Goal: Task Accomplishment & Management: Manage account settings

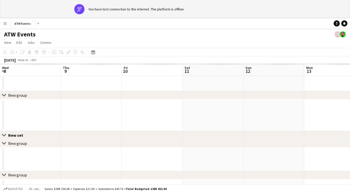
scroll to position [0, 136]
click at [59, 7] on app-banner "wifi-off You have lost connection to the internet. The platform is offline." at bounding box center [175, 9] width 350 height 18
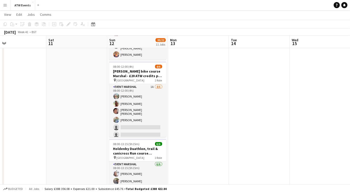
scroll to position [1, 0]
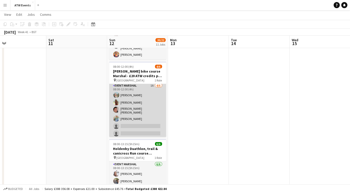
click at [130, 121] on app-card-role "Event Marshal 1A [DATE] 08:00-12:00 (4h) [PERSON_NAME] [PERSON_NAME] [PERSON_NA…" at bounding box center [137, 111] width 57 height 56
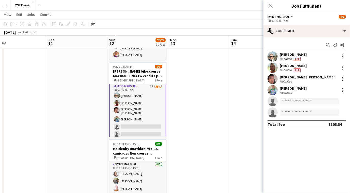
scroll to position [2, 0]
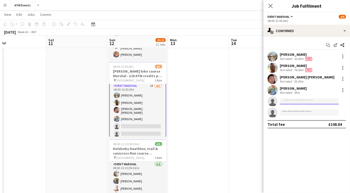
click at [299, 100] on input at bounding box center [309, 101] width 59 height 6
click at [314, 103] on input at bounding box center [309, 101] width 59 height 6
click at [290, 101] on input at bounding box center [309, 101] width 59 height 6
type input "******"
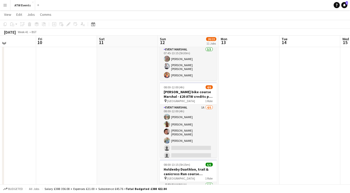
scroll to position [220, 0]
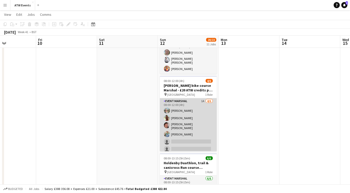
click at [197, 135] on app-card-role "Event Marshal 1A [DATE] 08:00-12:00 (4h) [PERSON_NAME] [PERSON_NAME] [PERSON_NA…" at bounding box center [188, 126] width 57 height 56
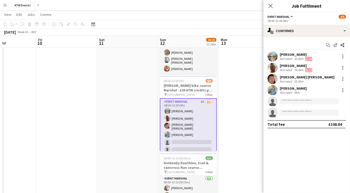
click at [286, 98] on app-invite-slot "single-neutral-actions" at bounding box center [307, 101] width 87 height 10
click at [286, 103] on input at bounding box center [309, 101] width 59 height 6
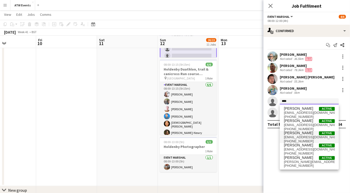
scroll to position [314, 0]
type input "****"
click at [294, 139] on span "[PHONE_NUMBER]" at bounding box center [309, 141] width 51 height 4
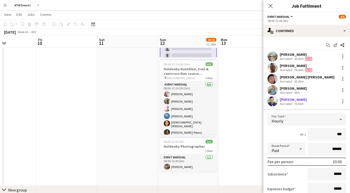
type input "**"
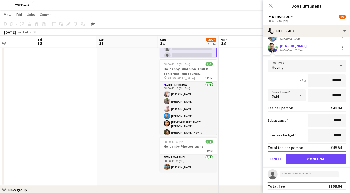
type input "******"
click at [299, 157] on button "Confirm" at bounding box center [316, 159] width 60 height 10
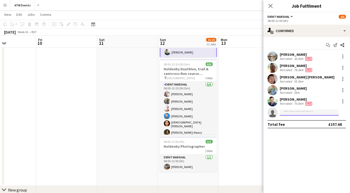
click at [295, 112] on input at bounding box center [309, 113] width 59 height 6
type input "*****"
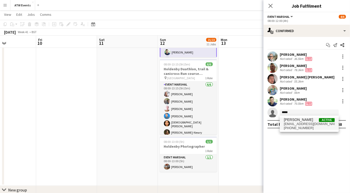
click at [290, 123] on span "[EMAIL_ADDRESS][DOMAIN_NAME]" at bounding box center [309, 124] width 51 height 4
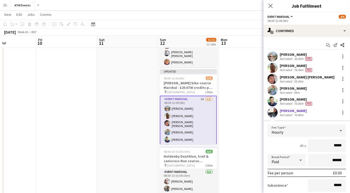
scroll to position [227, 0]
type input "**"
type input "******"
click at [306, 132] on div "Hourly" at bounding box center [302, 131] width 68 height 12
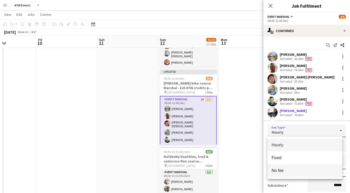
click at [283, 175] on mat-option "No fee" at bounding box center [305, 170] width 75 height 13
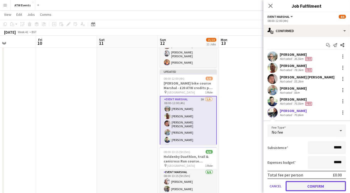
click at [303, 185] on button "Confirm" at bounding box center [316, 186] width 60 height 10
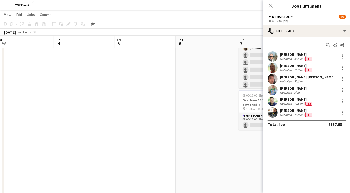
scroll to position [0, 206]
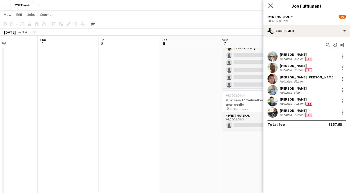
click at [269, 4] on icon at bounding box center [270, 5] width 5 height 5
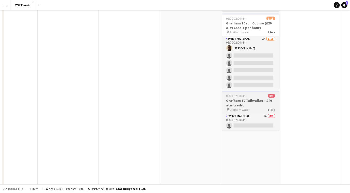
scroll to position [0, 0]
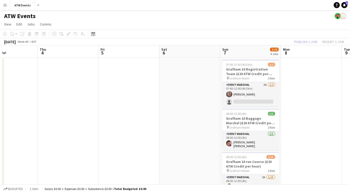
click at [306, 43] on div "Publish 1 job Revert 1 job" at bounding box center [319, 41] width 62 height 7
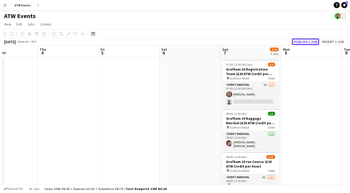
click at [304, 38] on button "Publish 1 job" at bounding box center [305, 41] width 27 height 7
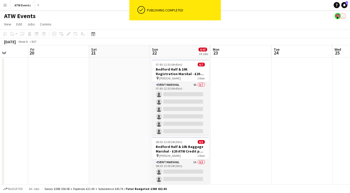
scroll to position [0, 204]
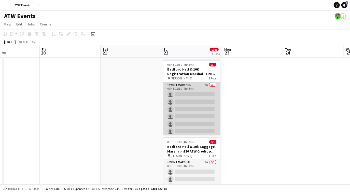
click at [203, 85] on app-card-role "Event Marshal 4A 0/7 07:45-12:30 (4h45m) single-neutral-actions single-neutral-…" at bounding box center [192, 113] width 57 height 62
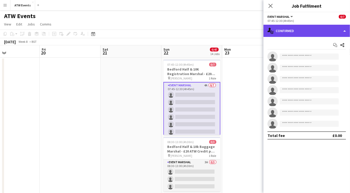
click at [285, 31] on div "single-neutral-actions-check-2 Confirmed" at bounding box center [307, 31] width 87 height 12
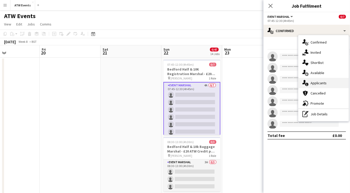
click at [317, 84] on span "Applicants" at bounding box center [319, 83] width 16 height 5
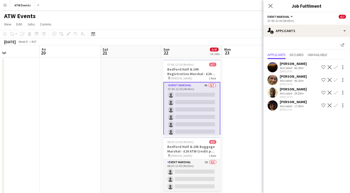
click at [337, 67] on app-icon "Confirm" at bounding box center [336, 67] width 4 height 4
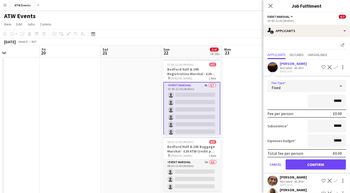
click at [339, 86] on icon at bounding box center [341, 86] width 6 height 10
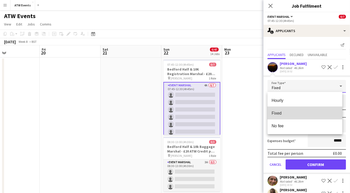
click at [291, 112] on span "Fixed" at bounding box center [305, 113] width 67 height 5
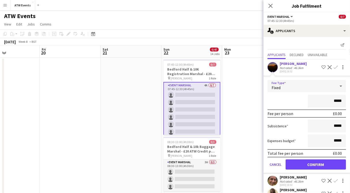
click at [315, 85] on div "Fixed" at bounding box center [302, 86] width 68 height 12
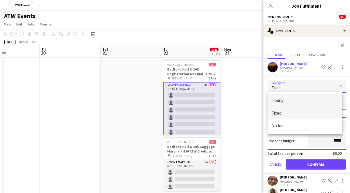
click at [282, 101] on span "Hourly" at bounding box center [305, 100] width 67 height 5
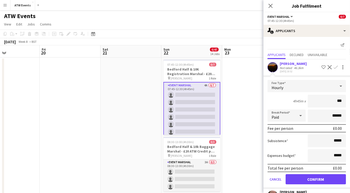
type input "**"
type input "*****"
click at [330, 179] on button "Confirm" at bounding box center [316, 179] width 60 height 10
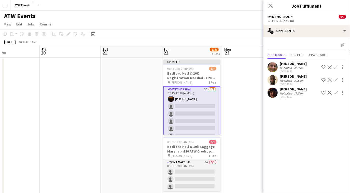
click at [334, 67] on app-icon "Confirm" at bounding box center [336, 67] width 4 height 4
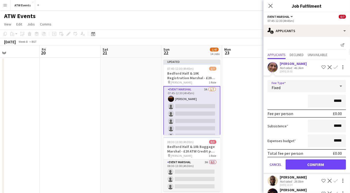
click at [300, 87] on div "Fixed" at bounding box center [302, 86] width 68 height 12
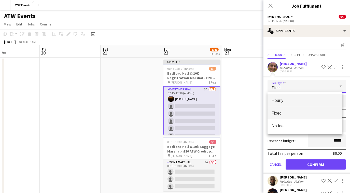
click at [290, 98] on span "Hourly" at bounding box center [305, 100] width 67 height 5
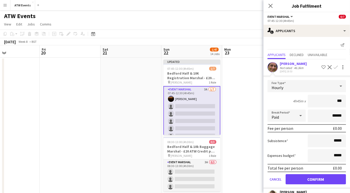
type input "**"
type input "******"
click at [295, 178] on button "Confirm" at bounding box center [316, 179] width 60 height 10
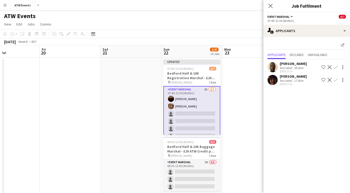
click at [335, 64] on div "[PERSON_NAME] Not rated 39.5km [DATE] 10:24 Shortlist crew Decline Confirm" at bounding box center [307, 67] width 87 height 12
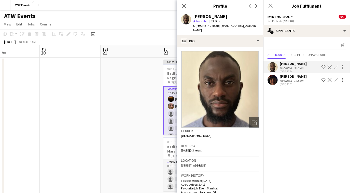
click at [337, 68] on app-icon "Confirm" at bounding box center [336, 67] width 4 height 4
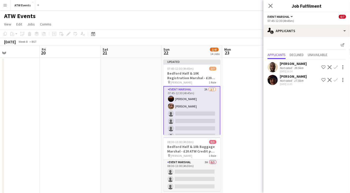
click at [336, 68] on app-icon "Confirm" at bounding box center [336, 67] width 4 height 4
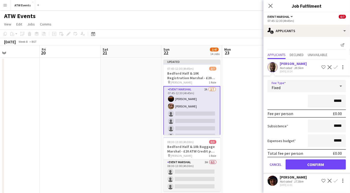
click at [311, 85] on div "Fixed" at bounding box center [302, 86] width 68 height 12
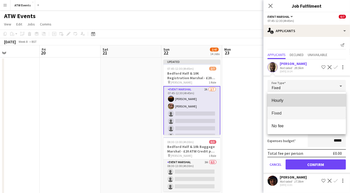
click at [281, 99] on span "Hourly" at bounding box center [307, 100] width 70 height 5
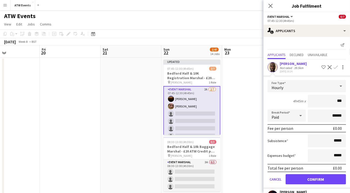
type input "**"
type input "******"
click at [306, 179] on button "Confirm" at bounding box center [316, 179] width 60 height 10
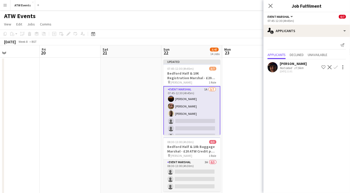
click at [335, 66] on app-icon "Confirm" at bounding box center [336, 67] width 4 height 4
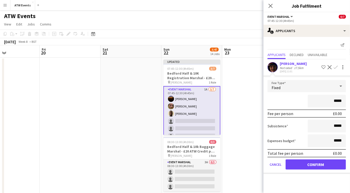
click at [305, 87] on div "Fixed" at bounding box center [302, 86] width 68 height 12
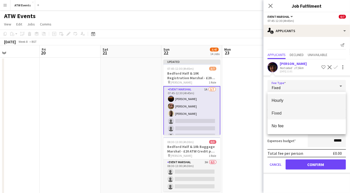
click at [287, 100] on span "Hourly" at bounding box center [307, 100] width 70 height 5
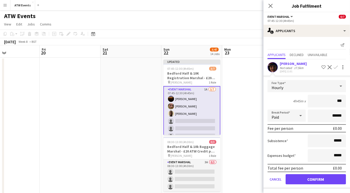
type input "**"
type input "******"
click at [305, 180] on button "Confirm" at bounding box center [316, 179] width 60 height 10
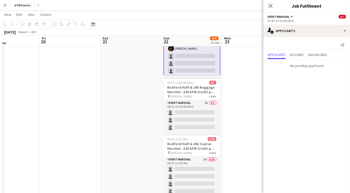
scroll to position [60, 0]
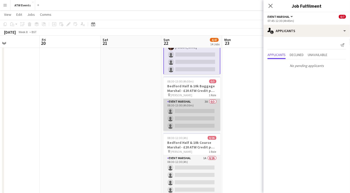
click at [207, 99] on app-card-role "Event Marshal 3A 0/3 08:30-13:00 (4h30m) single-neutral-actions single-neutral-…" at bounding box center [192, 115] width 57 height 32
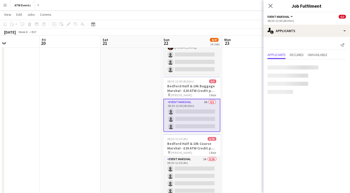
scroll to position [13, 0]
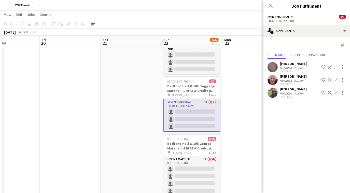
click at [337, 66] on app-icon "Confirm" at bounding box center [336, 67] width 4 height 4
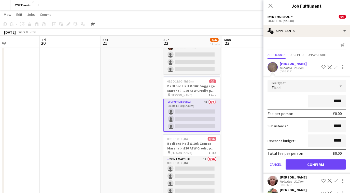
click at [292, 88] on div "Fixed" at bounding box center [302, 86] width 68 height 12
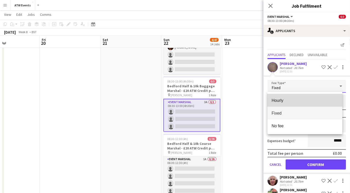
click at [281, 105] on mat-option "Hourly" at bounding box center [305, 100] width 75 height 13
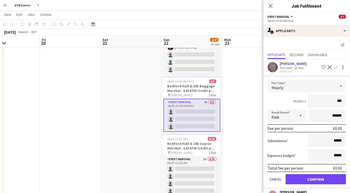
type input "**"
type input "******"
click at [310, 180] on button "Confirm" at bounding box center [316, 179] width 60 height 10
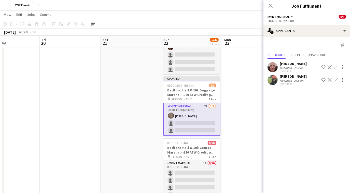
click at [336, 67] on app-icon "Confirm" at bounding box center [336, 67] width 4 height 4
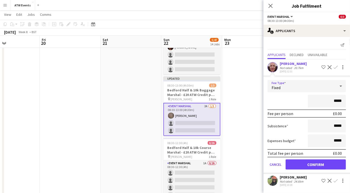
click at [311, 87] on div "Fixed" at bounding box center [302, 86] width 68 height 12
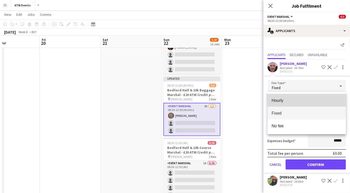
click at [288, 101] on span "Hourly" at bounding box center [307, 100] width 70 height 5
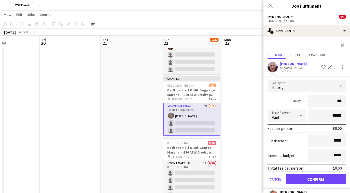
type input "**"
type input "******"
click at [310, 176] on button "Confirm" at bounding box center [316, 179] width 60 height 10
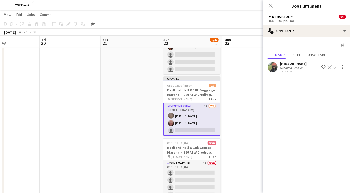
click at [333, 68] on button "Decline" at bounding box center [330, 67] width 6 height 6
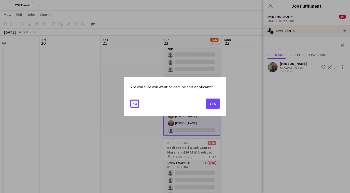
click at [136, 104] on button "No" at bounding box center [134, 103] width 9 height 8
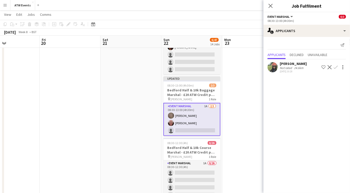
click at [337, 66] on app-icon "Confirm" at bounding box center [336, 67] width 4 height 4
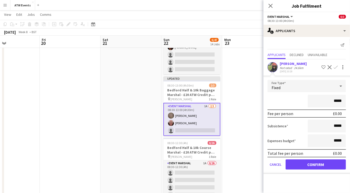
click at [307, 85] on div "Fixed" at bounding box center [302, 86] width 68 height 12
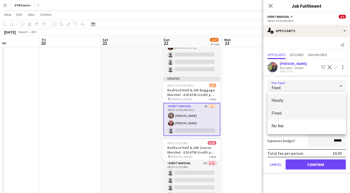
click at [292, 98] on span "Hourly" at bounding box center [307, 100] width 70 height 5
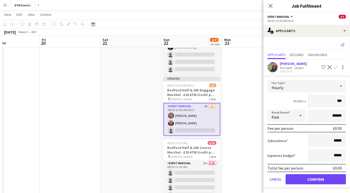
type input "**"
type input "******"
click at [302, 178] on button "Confirm" at bounding box center [316, 179] width 60 height 10
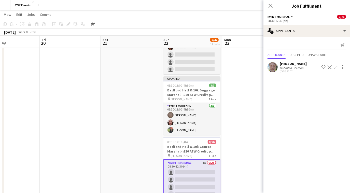
click at [337, 66] on app-icon "Confirm" at bounding box center [336, 67] width 4 height 4
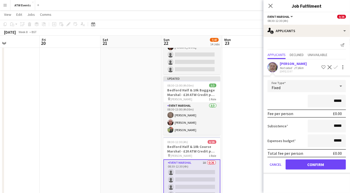
click at [306, 85] on div "Fixed" at bounding box center [302, 86] width 68 height 12
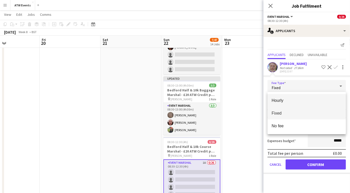
click at [283, 100] on span "Hourly" at bounding box center [307, 100] width 70 height 5
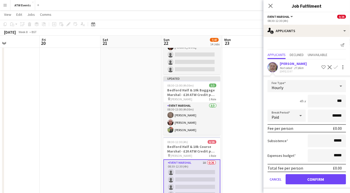
type input "**"
type input "******"
click at [302, 180] on button "Confirm" at bounding box center [316, 179] width 60 height 10
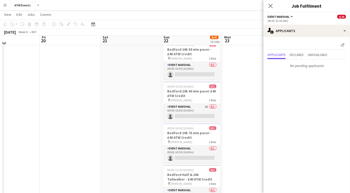
scroll to position [316, 0]
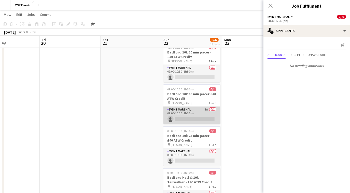
click at [207, 109] on app-card-role "Event Marshal 1A 0/1 09:00-10:30 (1h30m) single-neutral-actions" at bounding box center [192, 115] width 57 height 17
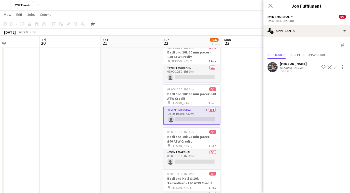
click at [335, 67] on app-icon "Confirm" at bounding box center [336, 67] width 4 height 4
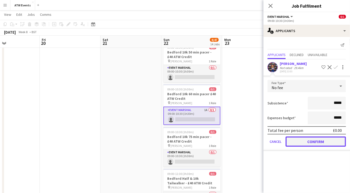
click at [317, 141] on button "Confirm" at bounding box center [316, 142] width 60 height 10
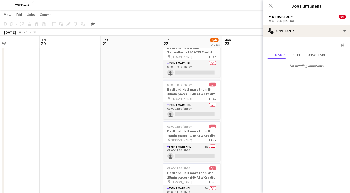
scroll to position [451, 0]
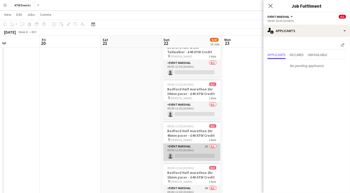
click at [204, 145] on app-card-role "Event Marshal 1A 0/1 09:00-11:30 (2h30m) single-neutral-actions" at bounding box center [192, 152] width 57 height 17
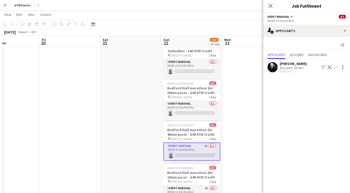
click at [334, 66] on app-icon "Confirm" at bounding box center [336, 67] width 4 height 4
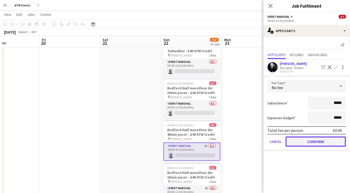
click at [312, 143] on button "Confirm" at bounding box center [316, 142] width 60 height 10
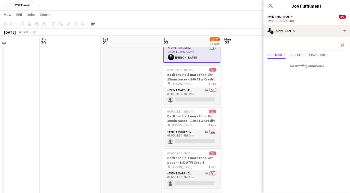
scroll to position [553, 0]
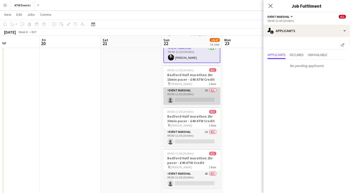
click at [207, 88] on app-card-role "Event Marshal 2A 0/1 09:00-11:30 (2h30m) single-neutral-actions" at bounding box center [192, 96] width 57 height 17
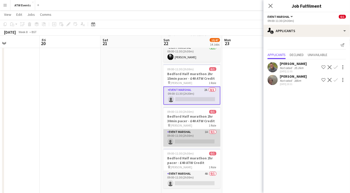
click at [208, 131] on app-card-role "Event Marshal 1A 0/1 09:00-11:30 (2h30m) single-neutral-actions" at bounding box center [192, 137] width 57 height 17
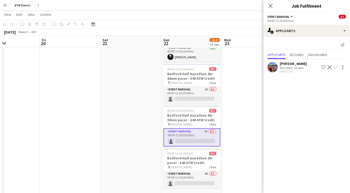
click at [334, 66] on button "Confirm" at bounding box center [336, 67] width 6 height 6
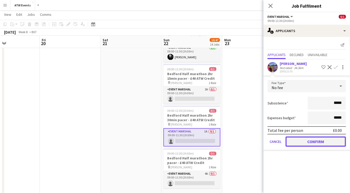
click at [319, 142] on button "Confirm" at bounding box center [316, 142] width 60 height 10
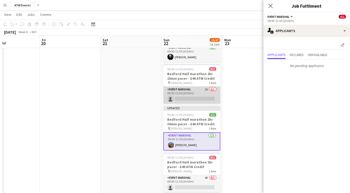
click at [205, 89] on app-card-role "Event Marshal 2A 0/1 09:00-11:30 (2h30m) single-neutral-actions" at bounding box center [192, 95] width 57 height 17
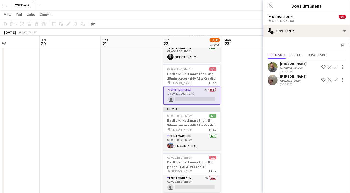
click at [335, 67] on app-icon "Confirm" at bounding box center [336, 67] width 4 height 4
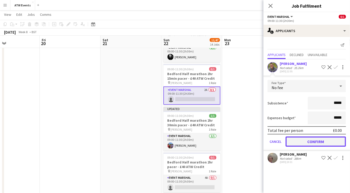
click at [304, 142] on button "Confirm" at bounding box center [316, 142] width 60 height 10
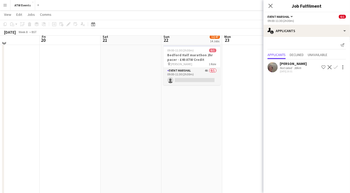
scroll to position [664, 0]
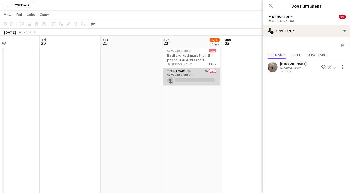
click at [205, 68] on app-card-role "Event Marshal 4A 0/1 09:00-11:30 (2h30m) single-neutral-actions" at bounding box center [192, 76] width 57 height 17
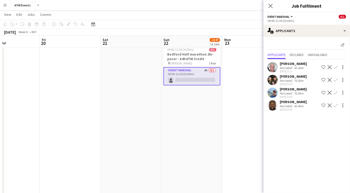
click at [336, 106] on app-icon "Confirm" at bounding box center [336, 105] width 4 height 4
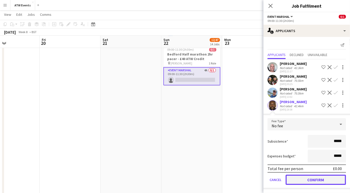
click at [309, 178] on button "Confirm" at bounding box center [316, 180] width 60 height 10
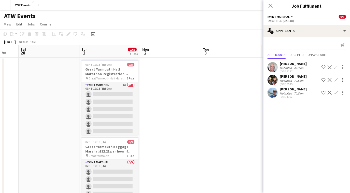
scroll to position [0, 164]
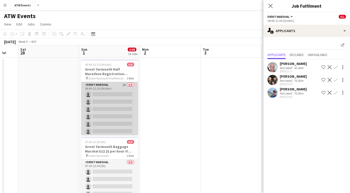
click at [120, 84] on app-card-role "Event Marshal 1A 0/8 06:45-12:15 (5h30m) single-neutral-actions single-neutral-…" at bounding box center [109, 116] width 57 height 69
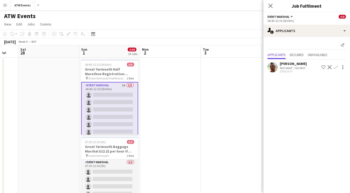
click at [336, 67] on app-icon "Confirm" at bounding box center [336, 67] width 4 height 4
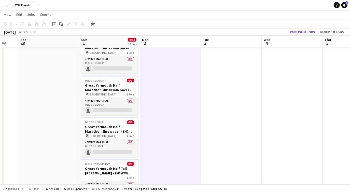
scroll to position [550, 0]
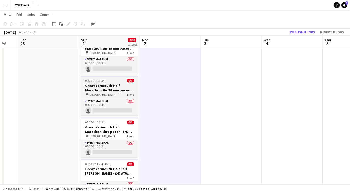
click at [98, 88] on h3 "Great Yarmouth Half Marathon 2hr 30 min pacer - £40 ATW Credit" at bounding box center [109, 87] width 57 height 9
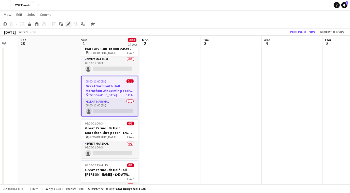
click at [69, 25] on icon "Edit" at bounding box center [69, 24] width 4 height 4
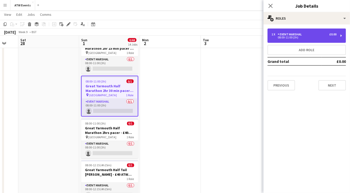
click at [288, 33] on div "Event Marshal" at bounding box center [291, 35] width 26 height 4
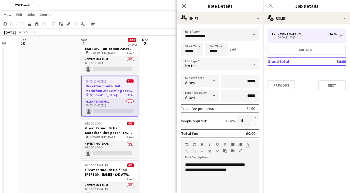
click at [162, 55] on app-date-cell at bounding box center [170, 55] width 61 height 1097
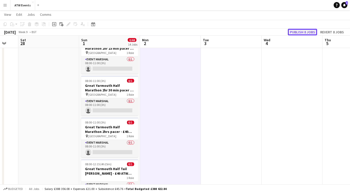
click at [309, 32] on button "Publish 8 jobs" at bounding box center [302, 32] width 29 height 7
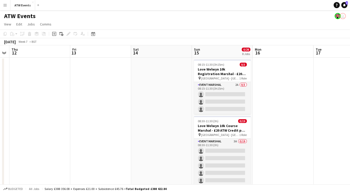
scroll to position [0, 173]
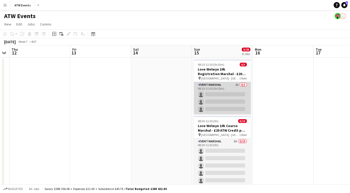
click at [236, 83] on app-card-role "Event Marshal 2A 0/3 08:15-11:30 (3h15m) single-neutral-actions single-neutral-…" at bounding box center [222, 98] width 57 height 32
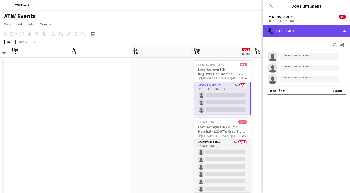
click at [286, 33] on div "single-neutral-actions-check-2 Confirmed" at bounding box center [307, 31] width 87 height 12
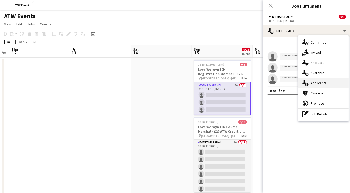
click at [317, 87] on div "single-neutral-actions-information Applicants" at bounding box center [324, 83] width 50 height 10
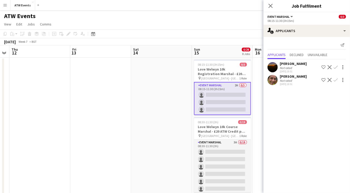
click at [337, 67] on app-icon "Confirm" at bounding box center [336, 67] width 4 height 4
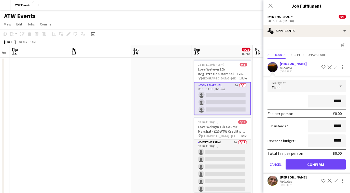
click at [303, 88] on div "Fixed" at bounding box center [302, 86] width 68 height 12
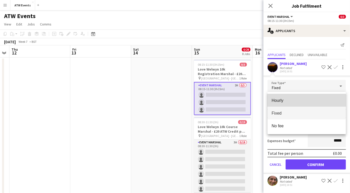
click at [286, 98] on span "Hourly" at bounding box center [307, 100] width 70 height 5
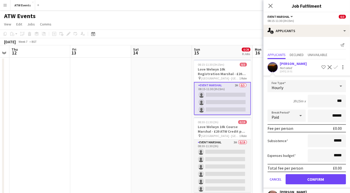
type input "**"
type input "*****"
click at [309, 175] on button "Confirm" at bounding box center [316, 179] width 60 height 10
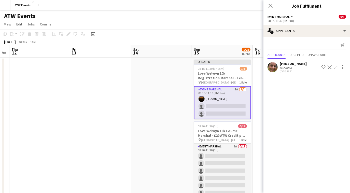
click at [306, 65] on div "[PERSON_NAME] Not rated [DATE] 18:51 Shortlist crew Decline Confirm" at bounding box center [307, 67] width 87 height 12
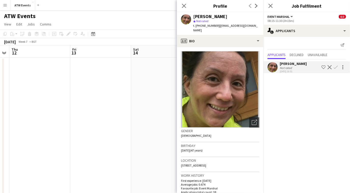
click at [340, 68] on div at bounding box center [342, 67] width 7 height 6
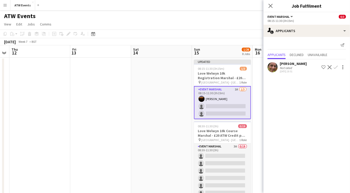
click at [340, 68] on div at bounding box center [342, 67] width 7 height 6
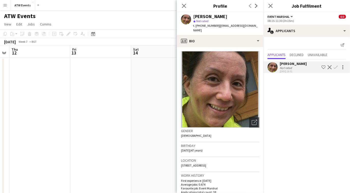
click at [336, 63] on div "[PERSON_NAME] Not rated [DATE] 18:51 Shortlist crew Decline Confirm" at bounding box center [307, 67] width 87 height 12
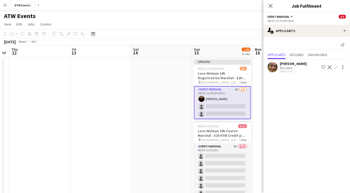
click at [334, 68] on app-icon "Confirm" at bounding box center [336, 67] width 4 height 4
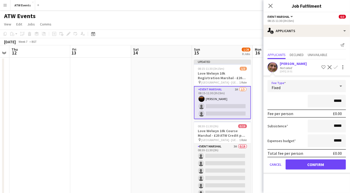
click at [307, 84] on div "Fixed" at bounding box center [302, 86] width 68 height 12
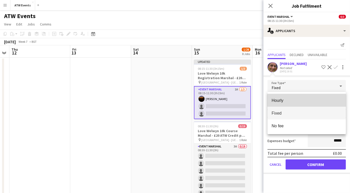
click at [294, 99] on span "Hourly" at bounding box center [307, 100] width 70 height 5
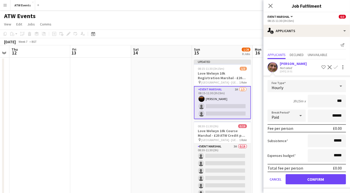
type input "**"
type input "******"
click at [310, 180] on button "Confirm" at bounding box center [316, 179] width 60 height 10
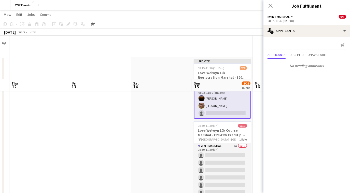
scroll to position [62, 0]
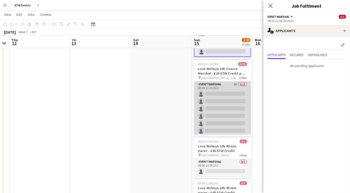
click at [230, 84] on app-card-role "Event Marshal 3A 0/19 08:30-11:30 (3h) single-neutral-actions single-neutral-ac…" at bounding box center [222, 157] width 57 height 150
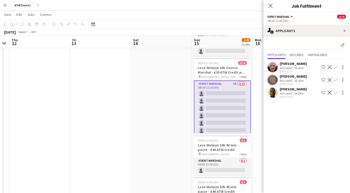
click at [335, 66] on app-icon "Confirm" at bounding box center [336, 67] width 4 height 4
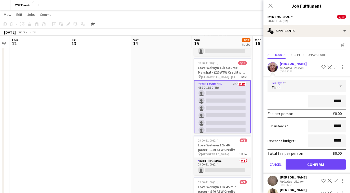
click at [340, 86] on icon at bounding box center [341, 86] width 3 height 1
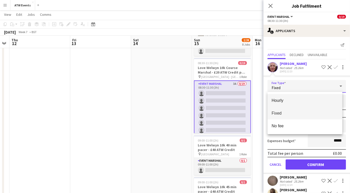
click at [296, 97] on mat-option "Hourly" at bounding box center [305, 100] width 75 height 13
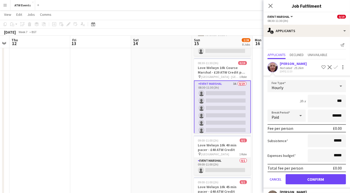
type input "**"
type input "******"
click at [306, 178] on button "Confirm" at bounding box center [316, 179] width 60 height 10
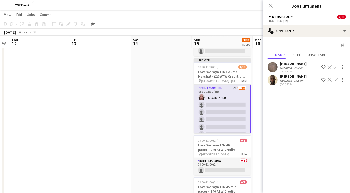
click at [336, 67] on app-icon "Confirm" at bounding box center [336, 67] width 4 height 4
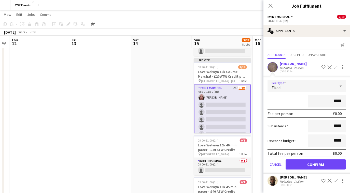
click at [304, 85] on div "Fixed" at bounding box center [302, 86] width 68 height 12
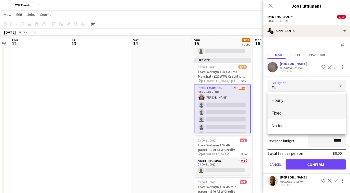
click at [287, 98] on span "Hourly" at bounding box center [307, 100] width 70 height 5
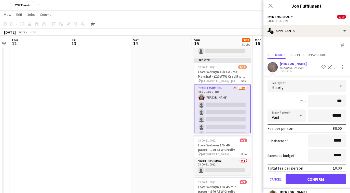
type input "**"
type input "******"
click at [301, 180] on button "Confirm" at bounding box center [316, 179] width 60 height 10
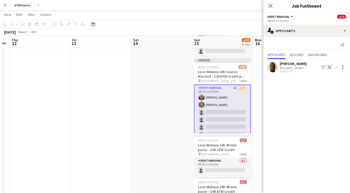
click at [335, 65] on app-icon "Confirm" at bounding box center [336, 67] width 4 height 4
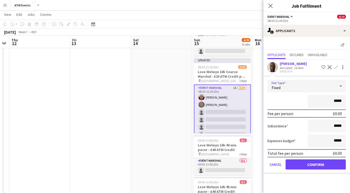
click at [307, 88] on div "Fixed" at bounding box center [302, 86] width 68 height 12
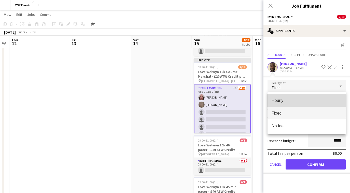
click at [287, 100] on span "Hourly" at bounding box center [307, 100] width 70 height 5
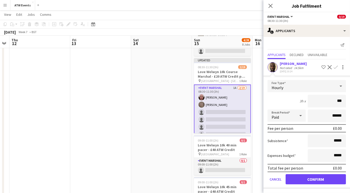
type input "**"
type input "******"
click at [318, 182] on button "Confirm" at bounding box center [316, 179] width 60 height 10
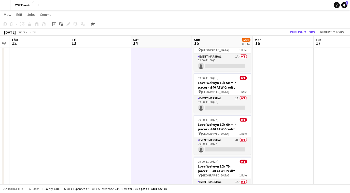
scroll to position [207, 0]
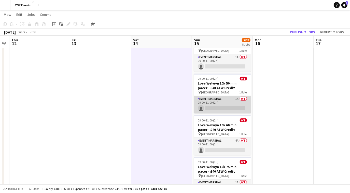
click at [238, 97] on app-card-role "Event Marshal 1A 0/1 09:00-11:00 (2h) single-neutral-actions" at bounding box center [222, 104] width 57 height 17
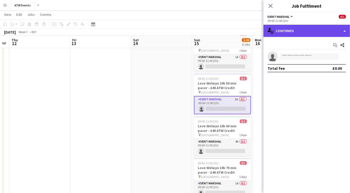
click at [300, 34] on div "single-neutral-actions-check-2 Confirmed" at bounding box center [307, 31] width 87 height 12
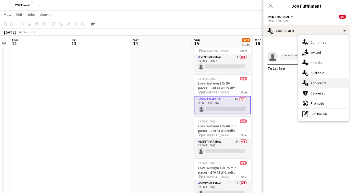
click at [323, 82] on span "Applicants" at bounding box center [319, 83] width 16 height 5
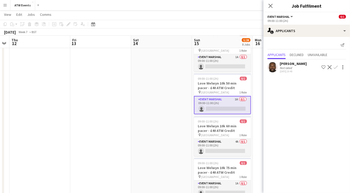
click at [336, 68] on app-icon "Confirm" at bounding box center [336, 67] width 4 height 4
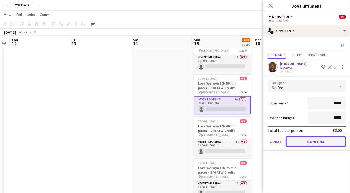
click at [312, 142] on button "Confirm" at bounding box center [316, 142] width 60 height 10
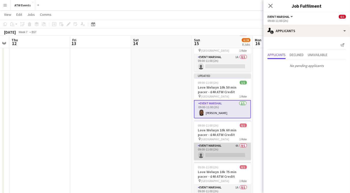
click at [235, 143] on app-card-role "Event Marshal 4A 0/1 09:00-11:00 (2h) single-neutral-actions" at bounding box center [222, 151] width 57 height 17
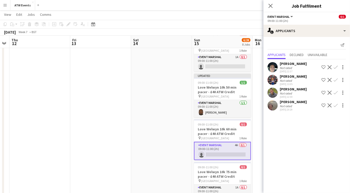
click at [337, 67] on app-icon "Confirm" at bounding box center [336, 67] width 4 height 4
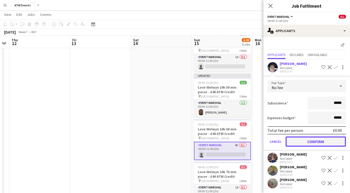
click at [307, 139] on button "Confirm" at bounding box center [316, 142] width 60 height 10
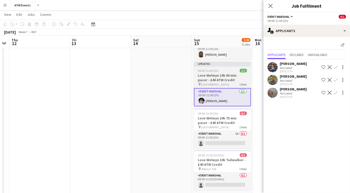
scroll to position [265, 0]
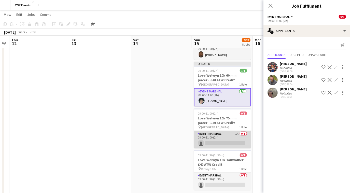
click at [237, 132] on app-card-role "Event Marshal 1A 0/1 09:00-11:00 (2h) single-neutral-actions" at bounding box center [222, 139] width 57 height 17
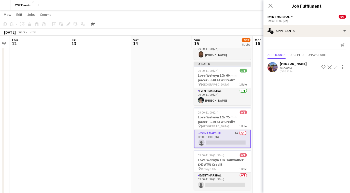
click at [337, 66] on app-icon "Confirm" at bounding box center [336, 67] width 4 height 4
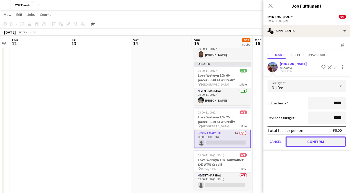
click at [315, 144] on button "Confirm" at bounding box center [316, 142] width 60 height 10
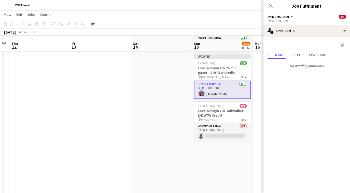
scroll to position [317, 0]
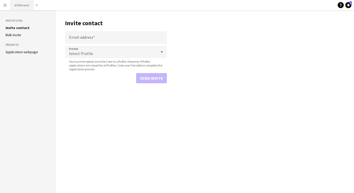
click at [20, 5] on button "ATW Events Close" at bounding box center [21, 5] width 23 height 10
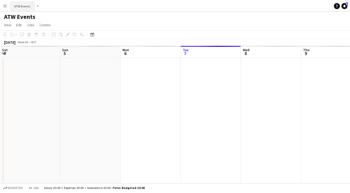
scroll to position [0, 122]
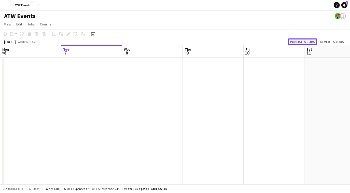
click at [303, 41] on button "Publish 5 jobs" at bounding box center [302, 41] width 29 height 7
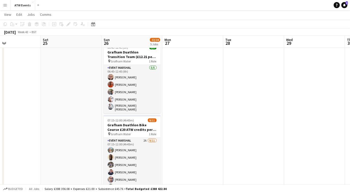
scroll to position [0, 143]
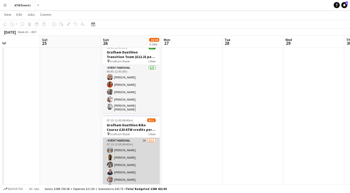
click at [141, 138] on app-card-role "Event Marshal 2A [DATE] 07:15-12:00 (4h45m) [PERSON_NAME] [PERSON_NAME] [PERSON…" at bounding box center [131, 183] width 57 height 91
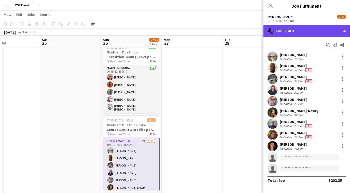
click at [293, 29] on div "single-neutral-actions-check-2 Confirmed" at bounding box center [307, 31] width 87 height 12
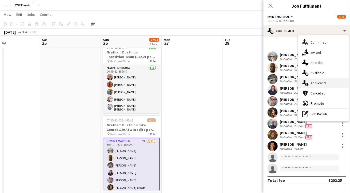
click at [321, 82] on span "Applicants" at bounding box center [319, 83] width 16 height 5
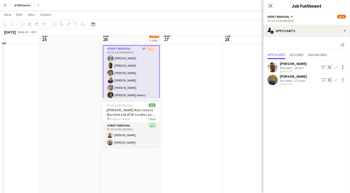
scroll to position [217, 0]
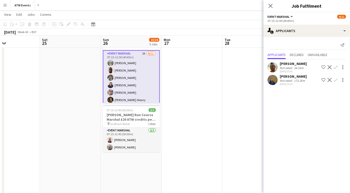
click at [335, 67] on app-icon "Confirm" at bounding box center [336, 67] width 4 height 4
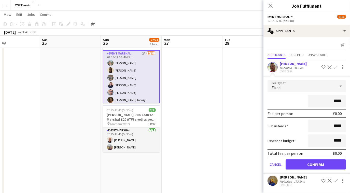
click at [308, 88] on div "Fixed" at bounding box center [302, 86] width 68 height 12
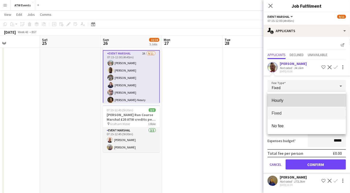
click at [288, 96] on mat-option "Hourly" at bounding box center [307, 100] width 78 height 13
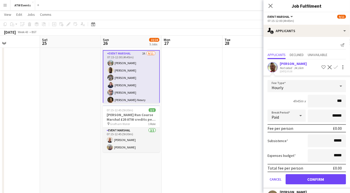
type input "**"
type input "******"
click at [313, 181] on button "Confirm" at bounding box center [316, 179] width 60 height 10
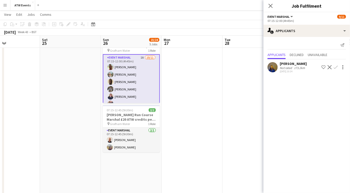
click at [336, 65] on button "Confirm" at bounding box center [336, 67] width 6 height 6
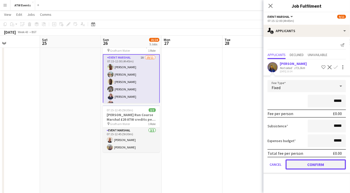
click at [304, 167] on button "Confirm" at bounding box center [316, 165] width 60 height 10
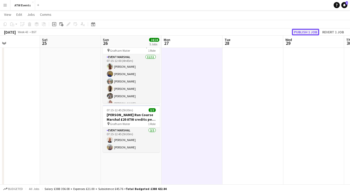
click at [303, 30] on button "Publish 1 job" at bounding box center [305, 32] width 27 height 7
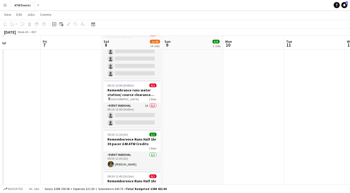
scroll to position [179, 0]
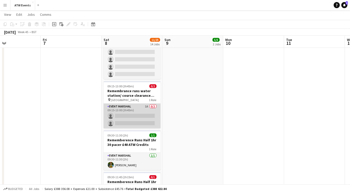
click at [145, 104] on app-card-role "Event Marshal 1A 0/2 09:15-13:00 (3h45m) single-neutral-actions single-neutral-…" at bounding box center [132, 116] width 57 height 25
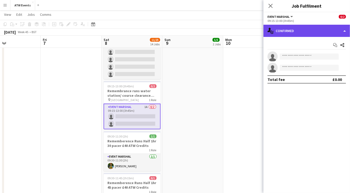
click at [307, 34] on div "single-neutral-actions-check-2 Confirmed" at bounding box center [307, 31] width 87 height 12
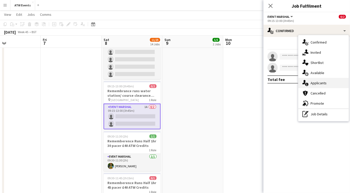
click at [327, 82] on div "single-neutral-actions-information Applicants" at bounding box center [324, 83] width 50 height 10
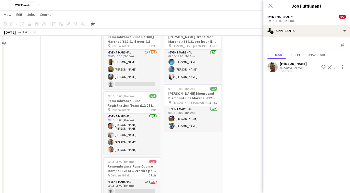
scroll to position [0, 0]
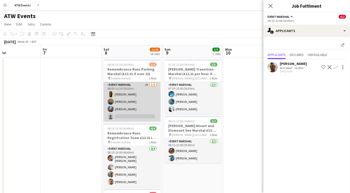
click at [144, 85] on app-card-role "Event Marshal 2A [DATE] 08:00-13:30 (5h30m) [PERSON_NAME] [PERSON_NAME] [PERSON…" at bounding box center [132, 101] width 57 height 39
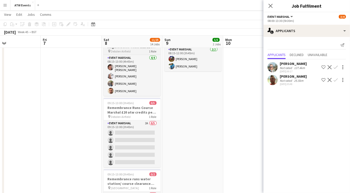
scroll to position [91, 0]
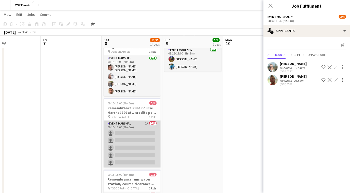
click at [147, 121] on app-card-role "Event Marshal 2A 0/5 09:15-13:00 (3h45m) single-neutral-actions single-neutral-…" at bounding box center [132, 144] width 57 height 47
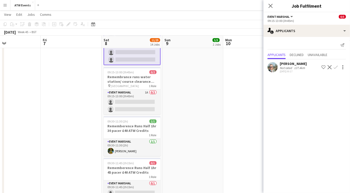
scroll to position [194, 0]
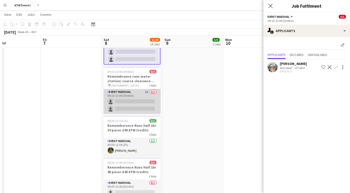
click at [146, 91] on app-card-role "Event Marshal 1A 0/2 09:15-13:00 (3h45m) single-neutral-actions single-neutral-…" at bounding box center [132, 101] width 57 height 25
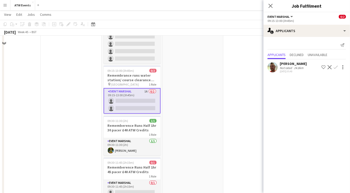
scroll to position [90, 0]
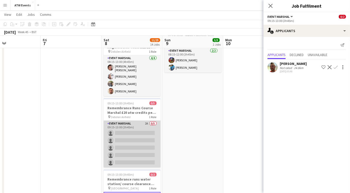
click at [144, 121] on app-card-role "Event Marshal 2A 0/5 09:15-13:00 (3h45m) single-neutral-actions single-neutral-…" at bounding box center [132, 144] width 57 height 47
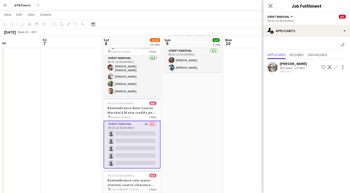
scroll to position [0, 0]
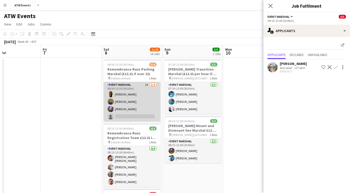
click at [147, 83] on app-card-role "Event Marshal 2A [DATE] 08:00-13:30 (5h30m) [PERSON_NAME] [PERSON_NAME] [PERSON…" at bounding box center [132, 101] width 57 height 39
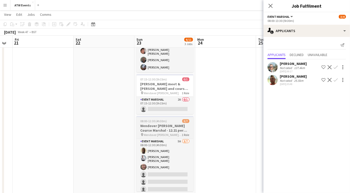
scroll to position [43, 0]
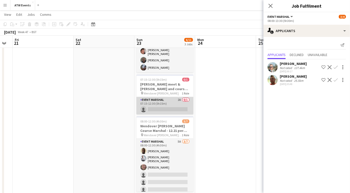
click at [181, 97] on app-card-role "Event Marshal 2A 0/1 07:15-12:30 (5h15m) single-neutral-actions" at bounding box center [165, 105] width 57 height 17
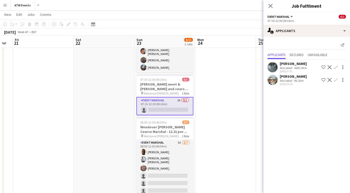
click at [336, 66] on app-icon "Confirm" at bounding box center [336, 67] width 4 height 4
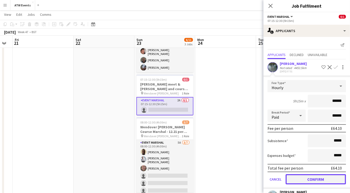
click at [312, 178] on button "Confirm" at bounding box center [316, 179] width 60 height 10
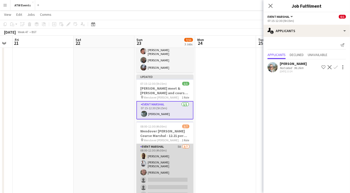
click at [175, 144] on app-card-role "Event Marshal 5A [DATE] 08:00-12:30 (4h30m) [PERSON_NAME] [PERSON_NAME] [PERSON…" at bounding box center [165, 175] width 57 height 63
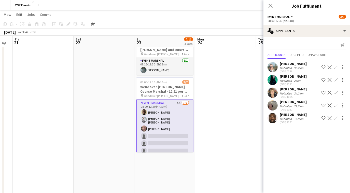
scroll to position [85, 0]
click at [336, 117] on app-icon "Confirm" at bounding box center [336, 118] width 4 height 4
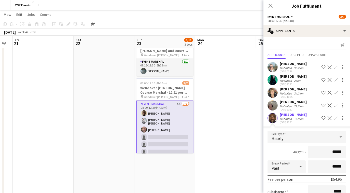
scroll to position [46, 0]
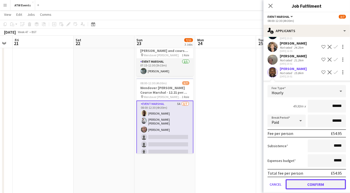
click at [306, 186] on button "Confirm" at bounding box center [316, 184] width 60 height 10
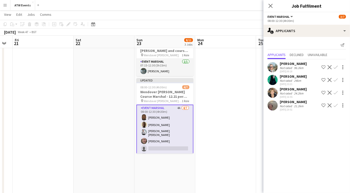
click at [336, 104] on app-icon "Confirm" at bounding box center [336, 105] width 4 height 4
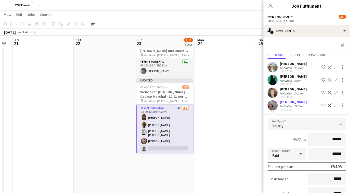
scroll to position [38, 0]
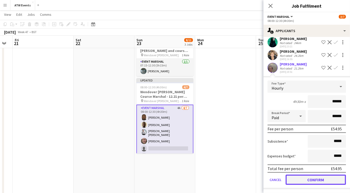
click at [312, 178] on button "Confirm" at bounding box center [316, 180] width 60 height 10
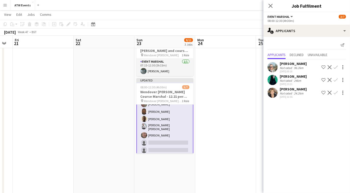
scroll to position [13, 0]
click at [336, 79] on app-icon "Confirm" at bounding box center [336, 80] width 4 height 4
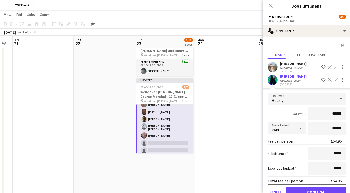
click at [283, 79] on div "Not rated" at bounding box center [286, 81] width 13 height 4
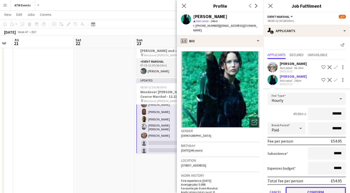
click at [313, 189] on button "Confirm" at bounding box center [316, 192] width 60 height 10
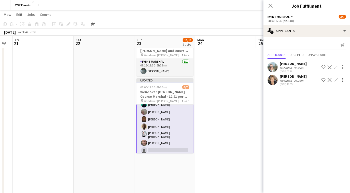
click at [337, 81] on app-icon "Confirm" at bounding box center [336, 80] width 4 height 4
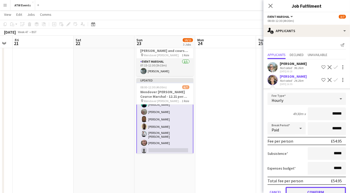
click at [315, 189] on button "Confirm" at bounding box center [316, 192] width 60 height 10
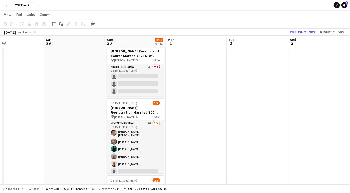
scroll to position [0, 195]
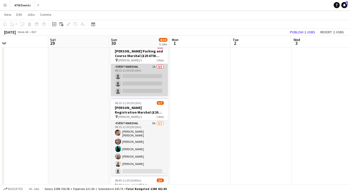
click at [154, 65] on app-card-role "Event Marshal 2A 0/3 08:15-11:30 (3h15m) single-neutral-actions single-neutral-…" at bounding box center [139, 80] width 57 height 32
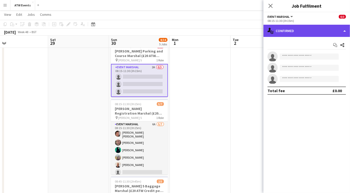
click at [302, 32] on div "single-neutral-actions-check-2 Confirmed" at bounding box center [307, 31] width 87 height 12
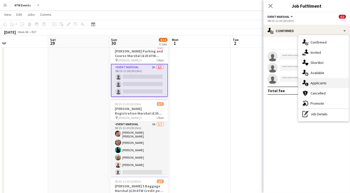
click at [313, 84] on span "Applicants" at bounding box center [319, 83] width 16 height 5
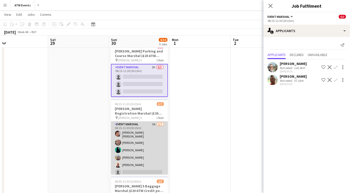
scroll to position [0, 195]
click at [152, 122] on app-card-role "Event Marshal 6A [DATE] 08:15-11:30 (3h15m) [PERSON_NAME] [PERSON_NAME] [PERSON…" at bounding box center [139, 153] width 57 height 63
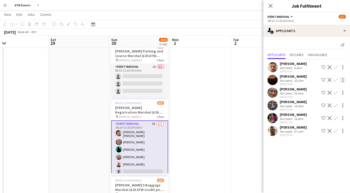
click at [337, 80] on app-icon "Confirm" at bounding box center [336, 80] width 4 height 4
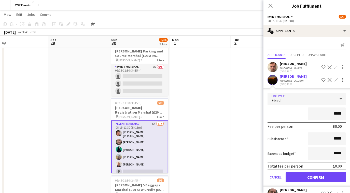
click at [297, 96] on div "Fixed" at bounding box center [302, 99] width 68 height 12
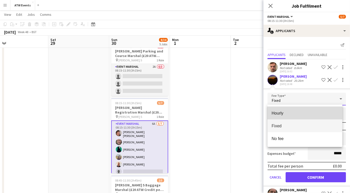
click at [278, 113] on span "Hourly" at bounding box center [305, 113] width 67 height 5
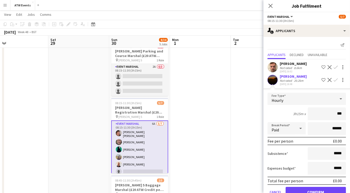
type input "**"
type input "*****"
click at [308, 188] on button "Confirm" at bounding box center [316, 192] width 60 height 10
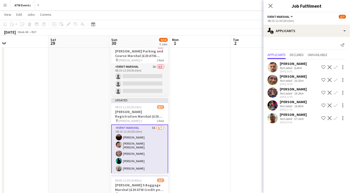
click at [336, 79] on app-icon "Confirm" at bounding box center [336, 80] width 4 height 4
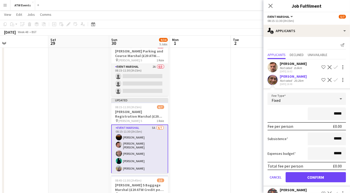
click at [330, 100] on div "Fixed" at bounding box center [302, 99] width 68 height 12
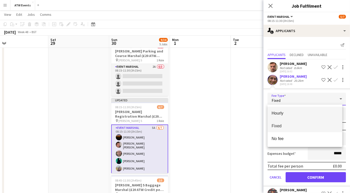
click at [275, 114] on span "Hourly" at bounding box center [305, 113] width 67 height 5
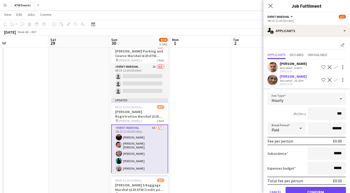
type input "**"
type input "******"
click at [303, 190] on button "Confirm" at bounding box center [316, 192] width 60 height 10
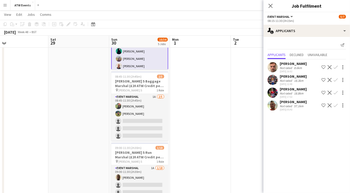
scroll to position [121, 0]
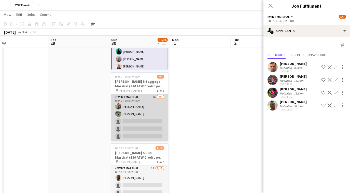
click at [153, 96] on app-card-role "Event Marshal 1A [DATE] 08:45-11:30 (2h45m) [PERSON_NAME] [PERSON_NAME] single-…" at bounding box center [139, 117] width 57 height 47
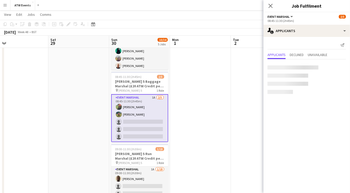
scroll to position [13, 0]
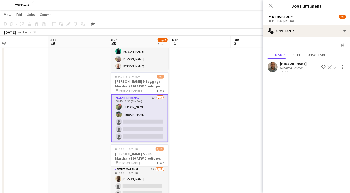
click at [335, 67] on app-icon "Confirm" at bounding box center [336, 67] width 4 height 4
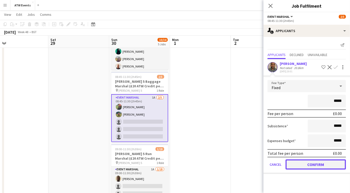
click at [300, 165] on button "Confirm" at bounding box center [316, 165] width 60 height 10
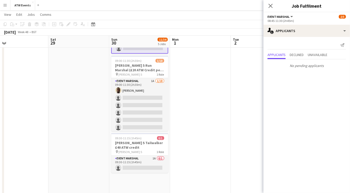
scroll to position [213, 0]
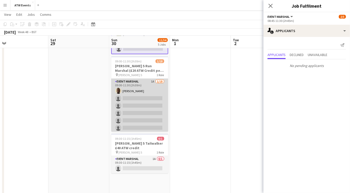
click at [149, 80] on app-card-role "Event Marshal 1A [DATE] 09:00-11:30 (2h30m) [PERSON_NAME] single-neutral-action…" at bounding box center [139, 150] width 57 height 143
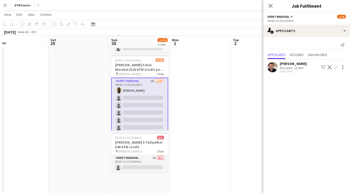
click at [337, 65] on app-icon "Confirm" at bounding box center [336, 67] width 4 height 4
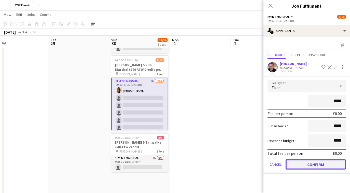
click at [300, 166] on button "Confirm" at bounding box center [316, 165] width 60 height 10
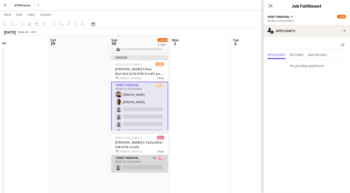
click at [153, 156] on app-card-role "Event Marshal 1A 0/1 09:30-11:15 (1h45m) single-neutral-actions" at bounding box center [139, 163] width 57 height 17
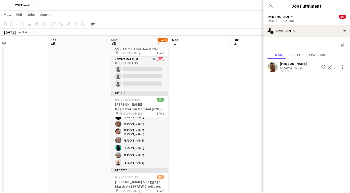
scroll to position [0, 0]
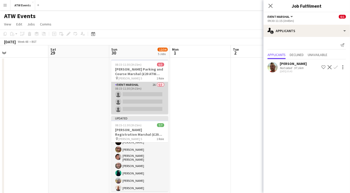
click at [153, 85] on app-card-role "Event Marshal 2A 0/3 08:15-11:30 (3h15m) single-neutral-actions single-neutral-…" at bounding box center [139, 98] width 57 height 32
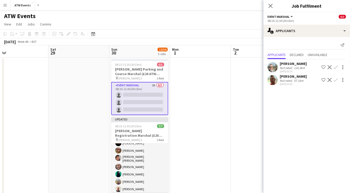
click at [338, 80] on app-icon "Confirm" at bounding box center [336, 80] width 4 height 4
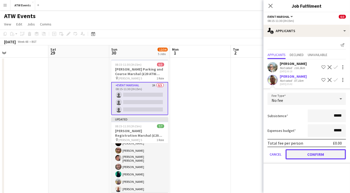
click at [312, 152] on button "Confirm" at bounding box center [316, 154] width 60 height 10
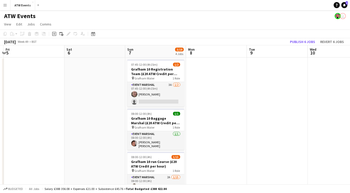
scroll to position [5, 0]
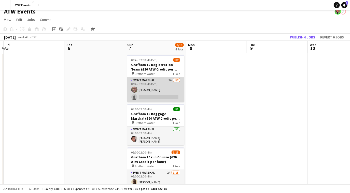
click at [171, 79] on app-card-role "Event Marshal 3A [DATE] 07:45-12:00 (4h15m) [PERSON_NAME] single-neutral-actions" at bounding box center [155, 89] width 57 height 25
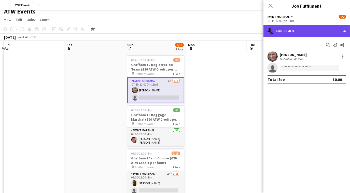
click at [295, 33] on div "single-neutral-actions-check-2 Confirmed" at bounding box center [307, 31] width 87 height 12
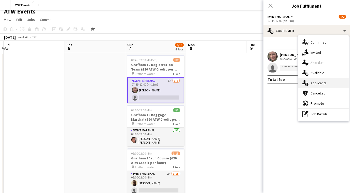
click at [314, 81] on span "Applicants" at bounding box center [319, 83] width 16 height 5
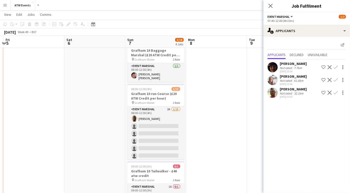
scroll to position [69, 0]
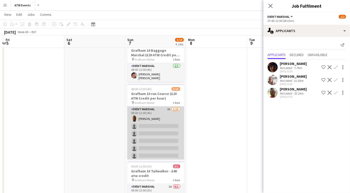
click at [165, 107] on app-card-role "Event Marshal 2A [DATE] 08:00-12:00 (4h) [PERSON_NAME] single-neutral-actions s…" at bounding box center [155, 167] width 57 height 121
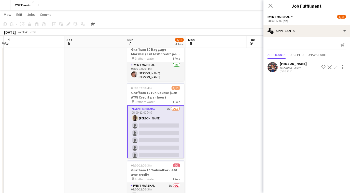
click at [336, 65] on app-icon "Confirm" at bounding box center [336, 67] width 4 height 4
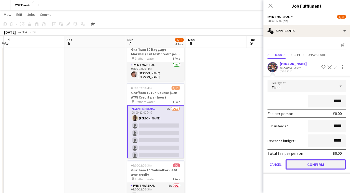
click at [300, 163] on button "Confirm" at bounding box center [316, 165] width 60 height 10
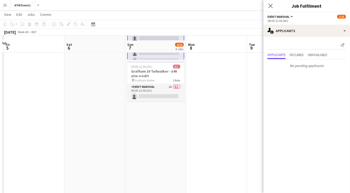
scroll to position [167, 0]
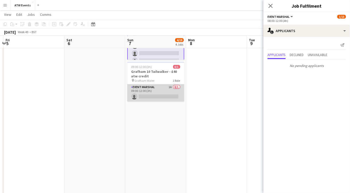
click at [171, 85] on app-card-role "Event Marshal 1A 0/1 09:00-12:00 (3h) single-neutral-actions" at bounding box center [155, 92] width 57 height 17
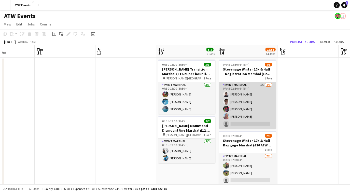
scroll to position [0, 148]
click at [262, 84] on app-card-role "Event Marshal 5A [DATE] 07:45-12:30 (4h45m) [PERSON_NAME] [PERSON_NAME] [PERSON…" at bounding box center [247, 105] width 57 height 47
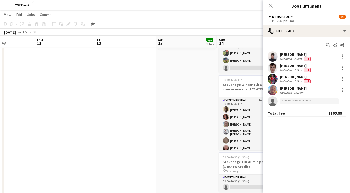
scroll to position [113, 0]
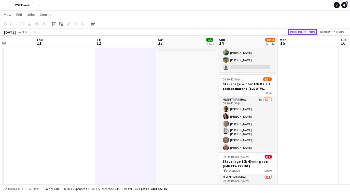
click at [298, 30] on button "Publish 7 jobs" at bounding box center [302, 32] width 29 height 7
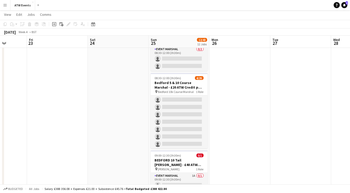
scroll to position [0, 0]
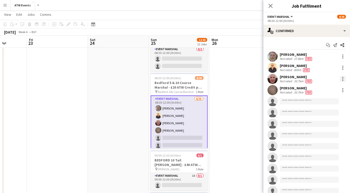
click at [343, 78] on div at bounding box center [343, 78] width 1 height 1
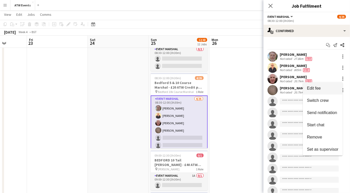
click at [326, 88] on span "Edit fee" at bounding box center [323, 88] width 32 height 5
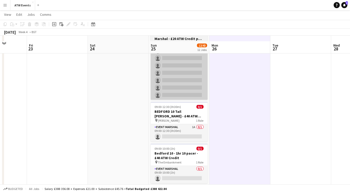
scroll to position [168, 0]
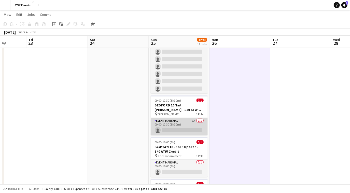
click at [193, 121] on app-card-role "Event Marshal 1A 0/1 09:00-12:30 (3h30m) single-neutral-actions" at bounding box center [179, 126] width 57 height 17
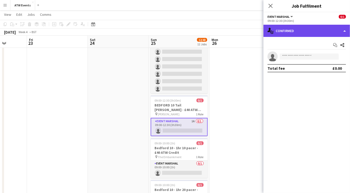
click at [300, 33] on div "single-neutral-actions-check-2 Confirmed" at bounding box center [307, 31] width 87 height 12
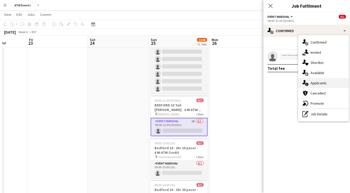
click at [320, 84] on span "Applicants" at bounding box center [319, 83] width 16 height 5
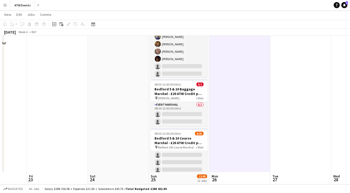
scroll to position [0, 0]
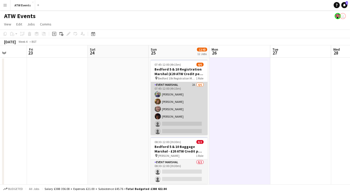
click at [188, 86] on app-card-role "Event Marshal 2A [DATE] 07:45-12:00 (4h15m) [PERSON_NAME] [PERSON_NAME] [PERSON…" at bounding box center [179, 109] width 57 height 54
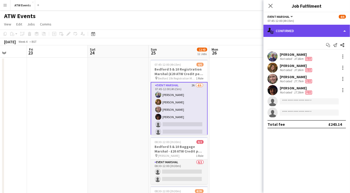
click at [295, 33] on div "single-neutral-actions-check-2 Confirmed" at bounding box center [307, 31] width 87 height 12
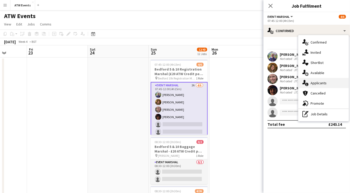
click at [314, 84] on span "Applicants" at bounding box center [319, 83] width 16 height 5
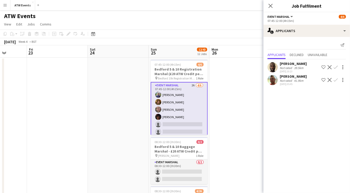
click at [335, 79] on app-icon "Confirm" at bounding box center [336, 80] width 4 height 4
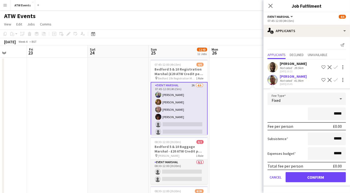
click at [303, 96] on div "Fixed" at bounding box center [302, 99] width 68 height 12
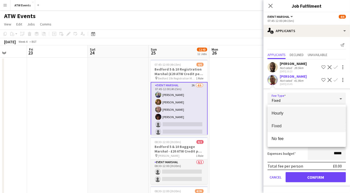
click at [287, 110] on mat-option "Hourly" at bounding box center [307, 113] width 78 height 13
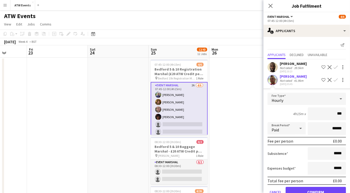
type input "**"
type input "***"
click at [298, 190] on button "Confirm" at bounding box center [316, 192] width 60 height 10
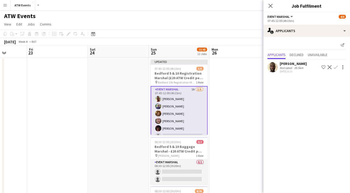
click at [335, 67] on app-icon "Confirm" at bounding box center [336, 67] width 4 height 4
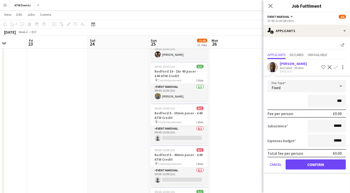
scroll to position [370, 0]
type input "***"
click at [240, 141] on app-date-cell at bounding box center [240, 113] width 61 height 850
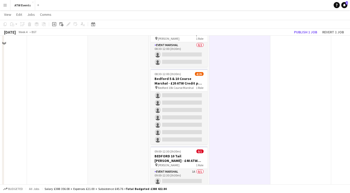
scroll to position [0, 0]
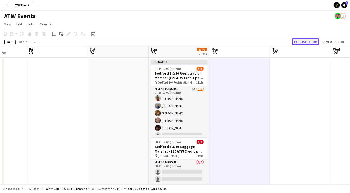
click at [299, 40] on button "Publish 1 job" at bounding box center [305, 41] width 27 height 7
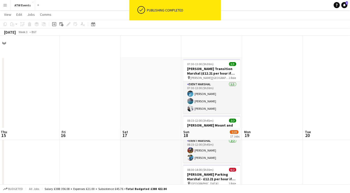
scroll to position [113, 0]
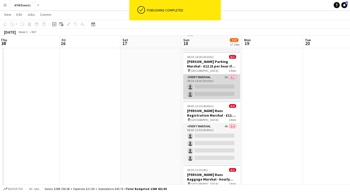
click at [225, 76] on app-card-role "Event Marshal 3A 0/2 08:30-14:00 (5h30m) single-neutral-actions single-neutral-…" at bounding box center [211, 86] width 57 height 25
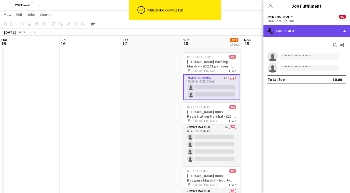
click at [330, 32] on div "single-neutral-actions-check-2 Confirmed" at bounding box center [307, 31] width 87 height 12
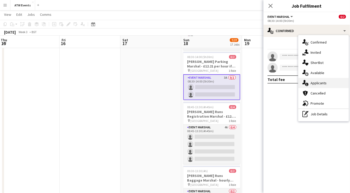
click at [328, 86] on div "single-neutral-actions-information Applicants" at bounding box center [324, 83] width 50 height 10
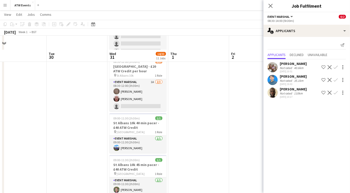
scroll to position [272, 0]
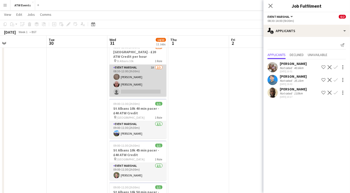
click at [151, 65] on app-card-role "Event Marshal 1A [DATE] 08:30-12:00 (3h30m) [PERSON_NAME] [PERSON_NAME] single-…" at bounding box center [138, 81] width 57 height 32
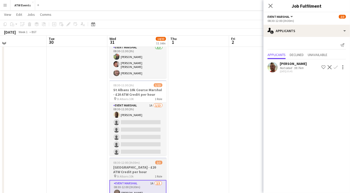
scroll to position [156, 0]
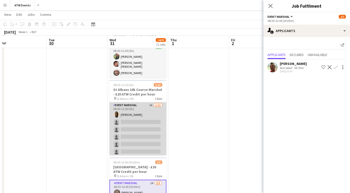
click at [146, 102] on app-card-role "Event Marshal 1A [DATE] 08:30-11:30 (3h) [PERSON_NAME] single-neutral-actions s…" at bounding box center [138, 155] width 57 height 106
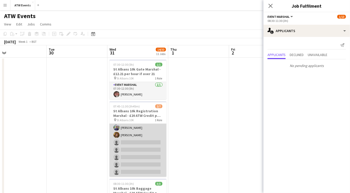
scroll to position [0, 0]
click at [149, 125] on app-card-role "Event Marshal 2A [DATE] 07:45-11:30 (3h45m) [PERSON_NAME] [PERSON_NAME] single-…" at bounding box center [138, 155] width 57 height 62
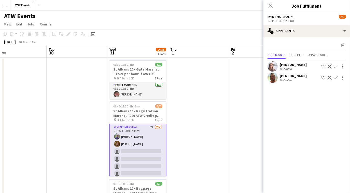
scroll to position [53, 0]
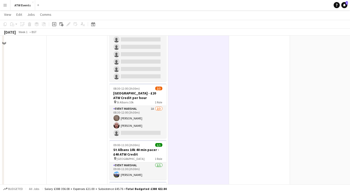
scroll to position [211, 0]
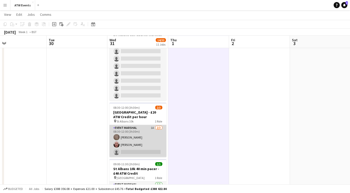
click at [152, 126] on app-card-role "Event Marshal 1A [DATE] 08:30-12:00 (3h30m) [PERSON_NAME] [PERSON_NAME] single-…" at bounding box center [138, 141] width 57 height 32
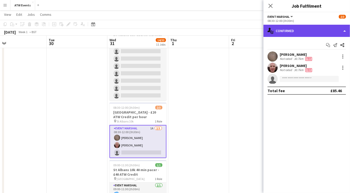
click at [301, 31] on div "single-neutral-actions-check-2 Confirmed" at bounding box center [307, 31] width 87 height 12
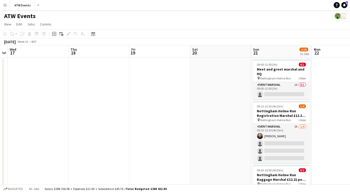
scroll to position [0, 143]
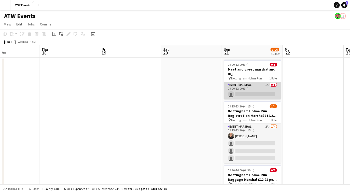
click at [266, 84] on app-card-role "Event Marshal 1A 0/1 09:00-12:00 (3h) single-neutral-actions" at bounding box center [252, 90] width 57 height 17
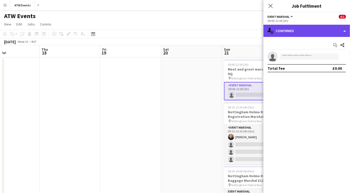
click at [290, 31] on div "single-neutral-actions-check-2 Confirmed" at bounding box center [307, 31] width 87 height 12
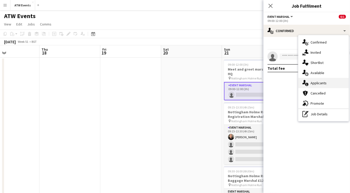
click at [317, 81] on span "Applicants" at bounding box center [319, 83] width 16 height 5
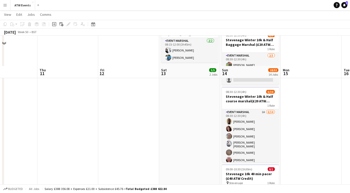
scroll to position [134, 0]
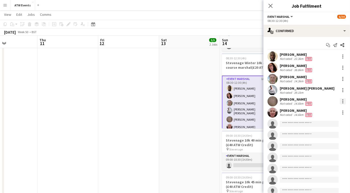
click at [340, 102] on div at bounding box center [343, 101] width 6 height 6
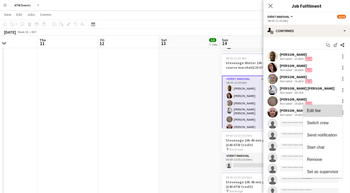
click at [320, 111] on span "Edit fee" at bounding box center [314, 111] width 14 height 4
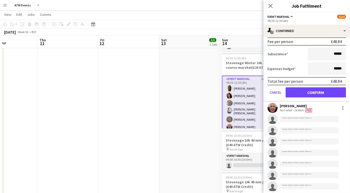
scroll to position [121, 0]
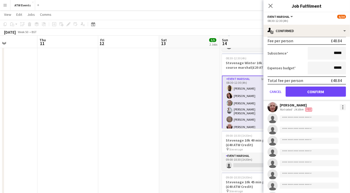
click at [340, 107] on div at bounding box center [343, 107] width 6 height 6
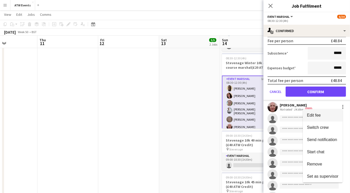
click at [321, 113] on span "Edit fee" at bounding box center [314, 115] width 14 height 4
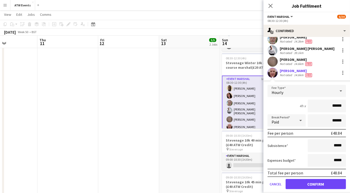
scroll to position [39, 0]
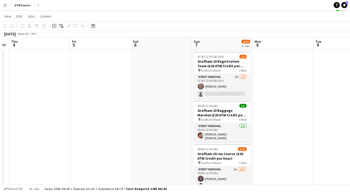
scroll to position [0, 0]
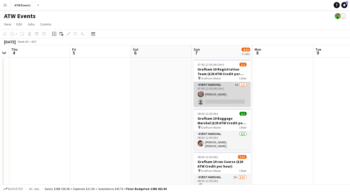
click at [235, 83] on app-card-role "Event Marshal 3A [DATE] 07:45-12:00 (4h15m) [PERSON_NAME] single-neutral-actions" at bounding box center [222, 94] width 57 height 25
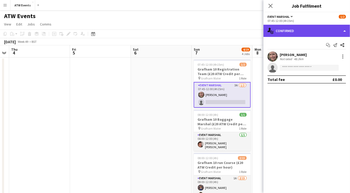
click at [282, 35] on div "single-neutral-actions-check-2 Confirmed" at bounding box center [307, 31] width 87 height 12
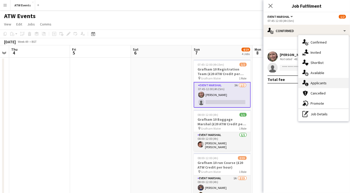
click at [314, 84] on span "Applicants" at bounding box center [319, 83] width 16 height 5
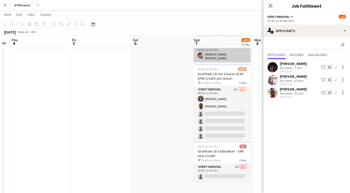
scroll to position [87, 0]
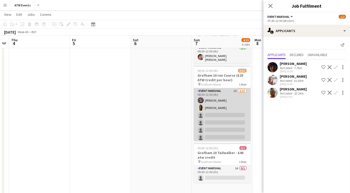
click at [231, 88] on app-card-role "Event Marshal 1A [DATE] 08:00-12:00 (4h) [PERSON_NAME] [PERSON_NAME] single-neu…" at bounding box center [222, 148] width 57 height 121
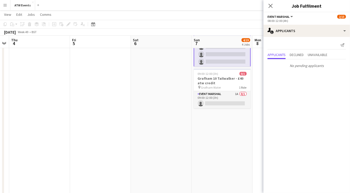
scroll to position [160, 0]
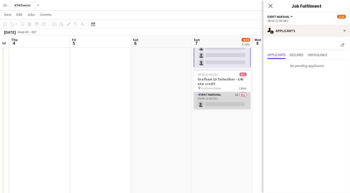
click at [238, 93] on app-card-role "Event Marshal 1A 0/1 09:00-12:00 (3h) single-neutral-actions" at bounding box center [222, 100] width 57 height 17
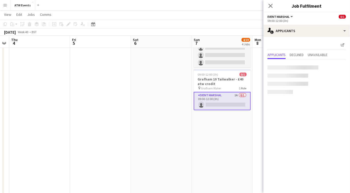
scroll to position [68, 0]
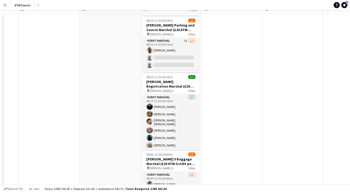
scroll to position [0, 0]
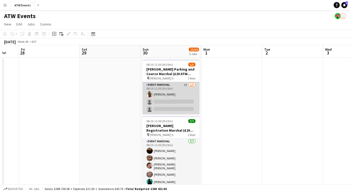
click at [184, 83] on app-card-role "Event Marshal 1A [DATE] 08:15-11:30 (3h15m) [PERSON_NAME] single-neutral-action…" at bounding box center [171, 98] width 57 height 32
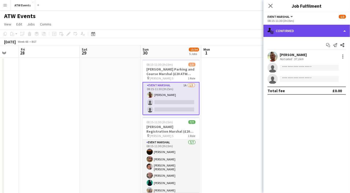
click at [287, 30] on div "single-neutral-actions-check-2 Confirmed" at bounding box center [307, 31] width 87 height 12
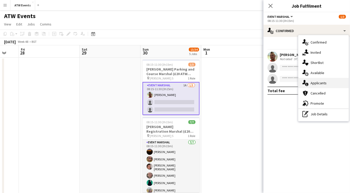
click at [317, 83] on span "Applicants" at bounding box center [319, 83] width 16 height 5
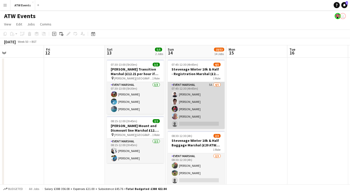
click at [212, 83] on app-card-role "Event Marshal 5A [DATE] 07:45-12:30 (4h45m) [PERSON_NAME] [PERSON_NAME] [PERSON…" at bounding box center [196, 105] width 57 height 47
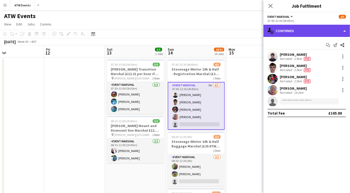
click at [297, 27] on div "single-neutral-actions-check-2 Confirmed" at bounding box center [307, 31] width 87 height 12
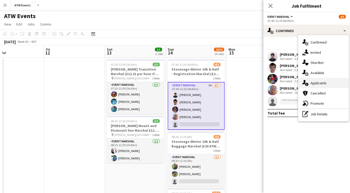
click at [312, 87] on div "single-neutral-actions-information Applicants" at bounding box center [324, 83] width 50 height 10
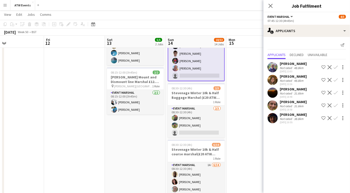
scroll to position [48, 0]
click at [194, 77] on app-card-role "Event Marshal 5A [DATE] 07:45-12:30 (4h45m) [PERSON_NAME] [PERSON_NAME] [PERSON…" at bounding box center [196, 58] width 57 height 48
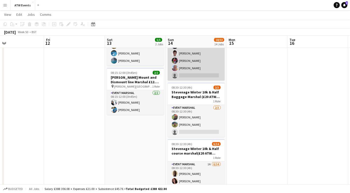
click at [194, 77] on app-card-role "Event Marshal 5A [DATE] 07:45-12:30 (4h45m) [PERSON_NAME] [PERSON_NAME] [PERSON…" at bounding box center [196, 57] width 57 height 47
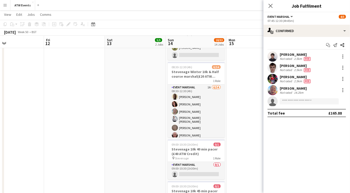
scroll to position [126, 0]
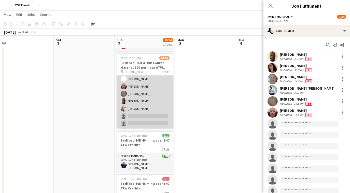
scroll to position [75, 0]
click at [139, 87] on app-card-role "Event Marshal 1A 14/26 08:30-12:30 (4h) [PERSON_NAME] [PERSON_NAME] [PERSON_NAM…" at bounding box center [145, 102] width 57 height 202
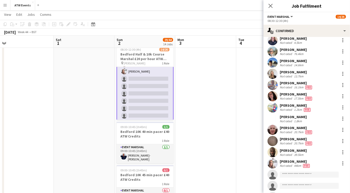
scroll to position [104, 0]
click at [4, 5] on app-icon "Menu" at bounding box center [5, 5] width 4 height 4
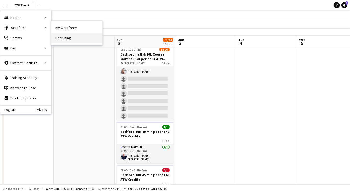
click at [63, 37] on link "Recruiting" at bounding box center [76, 38] width 51 height 10
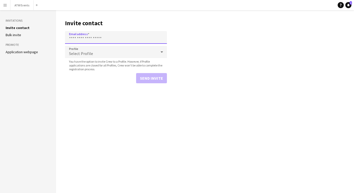
click at [85, 38] on input "Email address" at bounding box center [116, 37] width 102 height 13
click at [139, 39] on input "Email address" at bounding box center [116, 37] width 102 height 13
paste input "**********"
type input "**********"
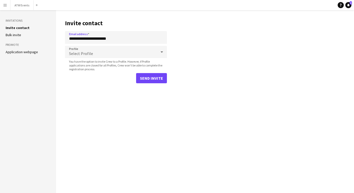
click at [125, 55] on div "Select Profile" at bounding box center [111, 52] width 92 height 12
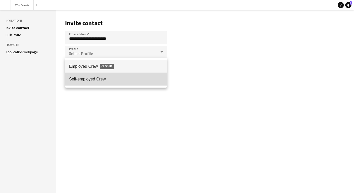
click at [85, 78] on span "Self-employed Crew" at bounding box center [116, 79] width 94 height 5
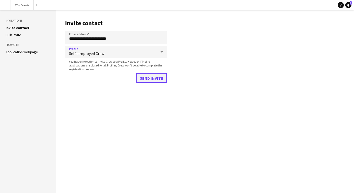
click at [149, 75] on button "Send invite" at bounding box center [151, 78] width 31 height 10
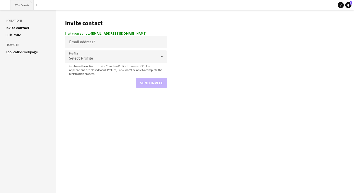
click at [22, 10] on button "ATW Events Close" at bounding box center [21, 5] width 23 height 10
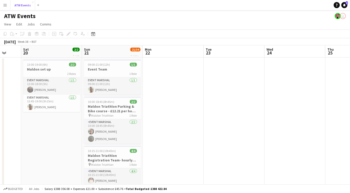
scroll to position [0, 162]
click at [102, 112] on h3 "Maldon Triathlon Parking & Bike course - £12.21 per hour if over 21" at bounding box center [112, 108] width 57 height 9
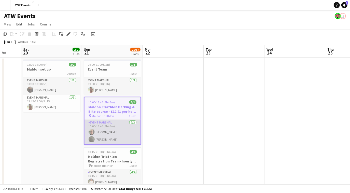
click at [101, 133] on app-card-role "Event Marshal [DATE] 10:00-18:45 (8h45m) [PERSON_NAME] [PERSON_NAME]" at bounding box center [113, 132] width 56 height 25
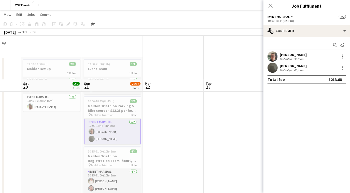
scroll to position [134, 0]
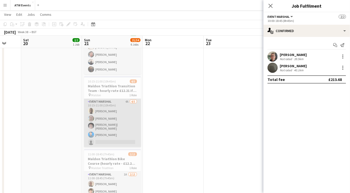
click at [109, 108] on app-card-role "Event Marshal 4A [DATE] 10:15-21:00 (10h45m) [PERSON_NAME] [PERSON_NAME] [PERSO…" at bounding box center [112, 123] width 57 height 48
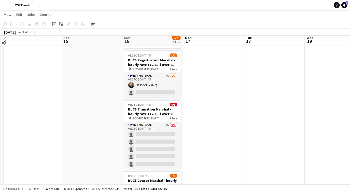
scroll to position [73, 0]
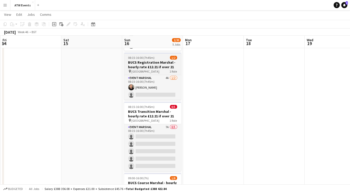
click at [168, 74] on app-job-card "08:15-16:00 (7h45m) 1/2 BUCS Registration Marshal - hourly rate £12.21 if over …" at bounding box center [152, 76] width 57 height 47
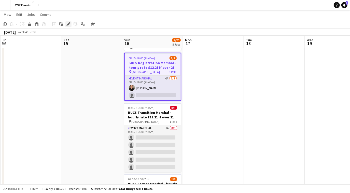
click at [69, 24] on icon at bounding box center [68, 24] width 3 height 3
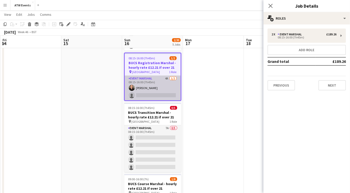
click at [166, 80] on app-card-role "Event Marshal 4A [DATE] 08:15-16:00 (7h45m) [PERSON_NAME] single-neutral-actions" at bounding box center [153, 88] width 56 height 25
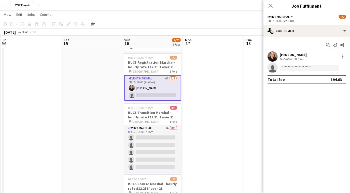
click at [168, 79] on app-card-role "Event Marshal 4A [DATE] 08:15-16:00 (7h45m) [PERSON_NAME] single-neutral-actions" at bounding box center [152, 88] width 57 height 26
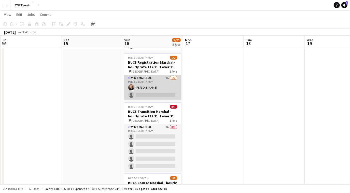
click at [166, 76] on app-card-role "Event Marshal 4A [DATE] 08:15-16:00 (7h45m) [PERSON_NAME] single-neutral-actions" at bounding box center [152, 87] width 57 height 25
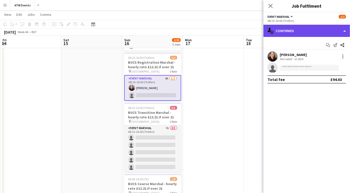
click at [290, 34] on div "single-neutral-actions-check-2 Confirmed" at bounding box center [307, 31] width 87 height 12
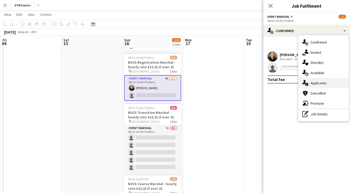
click at [315, 85] on span "Applicants" at bounding box center [319, 83] width 16 height 5
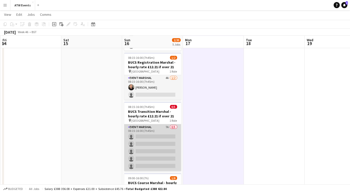
click at [165, 124] on app-card-role "Event Marshal 7A 0/5 08:15-16:00 (7h45m) single-neutral-actions single-neutral-…" at bounding box center [152, 147] width 57 height 47
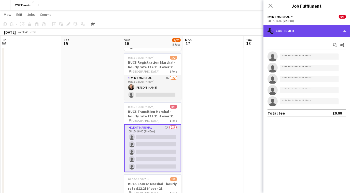
click at [313, 28] on div "single-neutral-actions-check-2 Confirmed" at bounding box center [307, 31] width 87 height 12
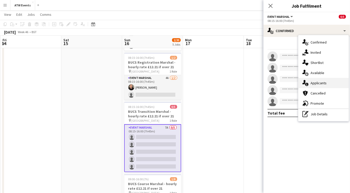
click at [320, 79] on div "single-neutral-actions-information Applicants" at bounding box center [324, 83] width 50 height 10
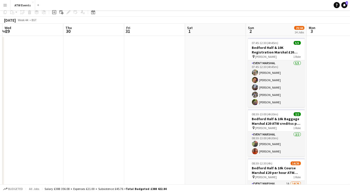
scroll to position [0, 0]
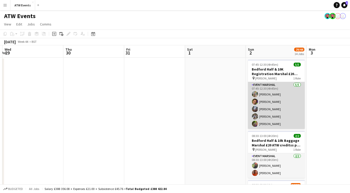
click at [274, 106] on app-card-role "Event Marshal [DATE] 07:45-12:30 (4h45m) [PERSON_NAME] [PERSON_NAME] [PERSON_NA…" at bounding box center [276, 105] width 57 height 47
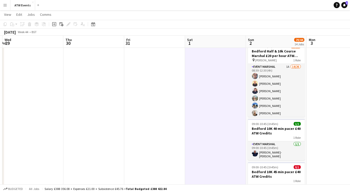
scroll to position [138, 0]
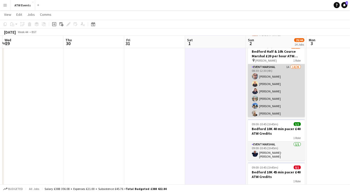
click at [285, 69] on app-card-role "Event Marshal 1A 14/26 08:30-12:30 (4h) [PERSON_NAME] [PERSON_NAME] [PERSON_NAM…" at bounding box center [276, 165] width 57 height 202
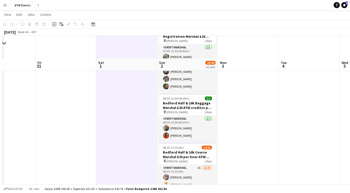
scroll to position [0, 0]
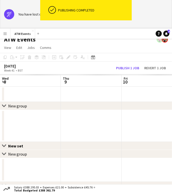
scroll to position [0, 171]
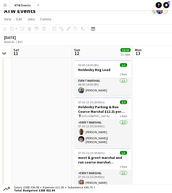
click at [3, 5] on app-icon "Menu" at bounding box center [5, 5] width 4 height 4
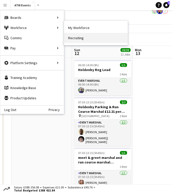
click at [71, 36] on link "Recruiting" at bounding box center [96, 38] width 64 height 10
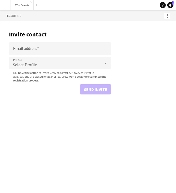
click at [141, 22] on main "Invite contact Email address Profile Select Profile You have the option to invi…" at bounding box center [88, 61] width 176 height 81
click at [20, 5] on button "ATW Events Close" at bounding box center [21, 5] width 23 height 10
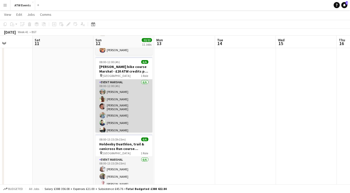
scroll to position [0, 150]
drag, startPoint x: 109, startPoint y: 109, endPoint x: 108, endPoint y: 112, distance: 3.2
click at [108, 112] on app-card-role "Event Marshal 6/6 08:00-12:00 (4h) Joe Langham Nathan Graves Robert Lee Amy Met…" at bounding box center [124, 108] width 57 height 56
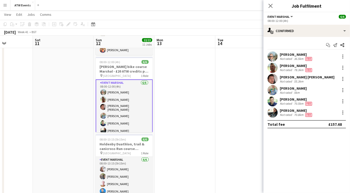
click at [108, 112] on app-card-role "Event Marshal 6/6 08:00-12:00 (4h) Joe Langham Nathan Graves Robert Lee Amy Met…" at bounding box center [124, 108] width 57 height 57
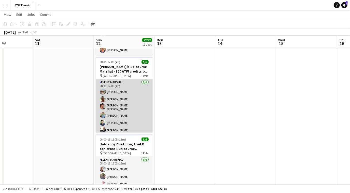
click at [108, 112] on app-card-role "Event Marshal 6/6 08:00-12:00 (4h) Joe Langham Nathan Graves Robert Lee Amy Met…" at bounding box center [124, 108] width 57 height 56
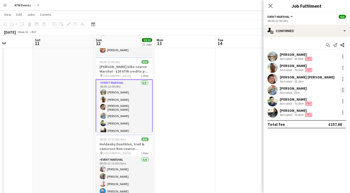
click at [172, 90] on div at bounding box center [343, 90] width 6 height 6
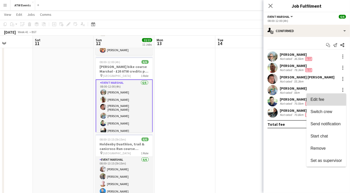
click at [172, 100] on span "Edit fee" at bounding box center [318, 99] width 14 height 4
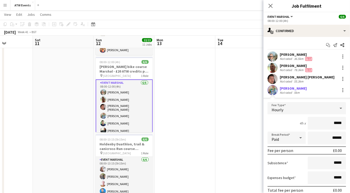
click at [172, 85] on div "Joe Langham Not rated 36.5km Fee Nathan Graves Not rated 78.3km Fee Robert Lee …" at bounding box center [307, 142] width 87 height 182
click at [172, 43] on div "Start chat Send notification Share" at bounding box center [307, 45] width 78 height 8
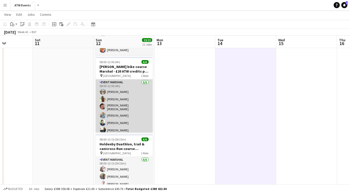
click at [121, 83] on app-card-role "Event Marshal 6/6 08:00-12:00 (4h) Joe Langham Nathan Graves Robert Lee Amy Met…" at bounding box center [124, 108] width 57 height 56
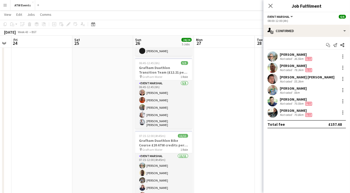
scroll to position [0, 0]
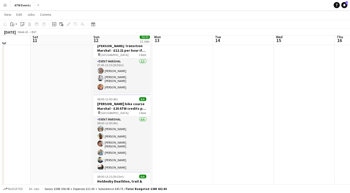
scroll to position [181, 0]
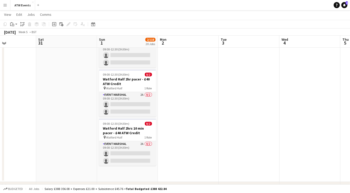
scroll to position [972, 0]
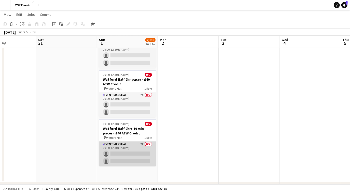
click at [140, 142] on app-card-role "Event Marshal 2A 0/2 09:00-12:30 (3h30m) single-neutral-actions single-neutral-…" at bounding box center [127, 153] width 57 height 25
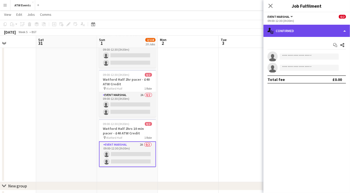
click at [302, 28] on div "single-neutral-actions-check-2 Confirmed" at bounding box center [307, 31] width 87 height 12
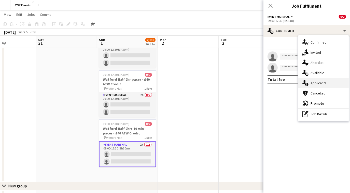
click at [324, 86] on div "single-neutral-actions-information Applicants" at bounding box center [324, 83] width 50 height 10
